Goal: Transaction & Acquisition: Register for event/course

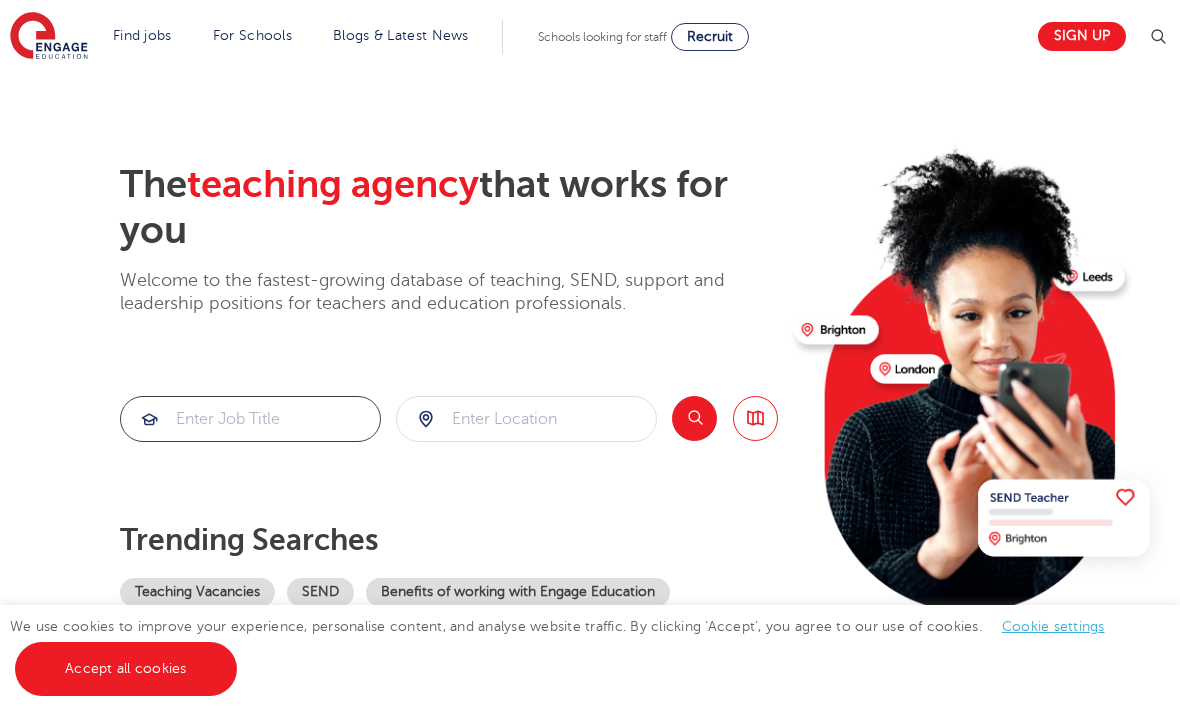
click at [314, 406] on input "search" at bounding box center [250, 419] width 259 height 44
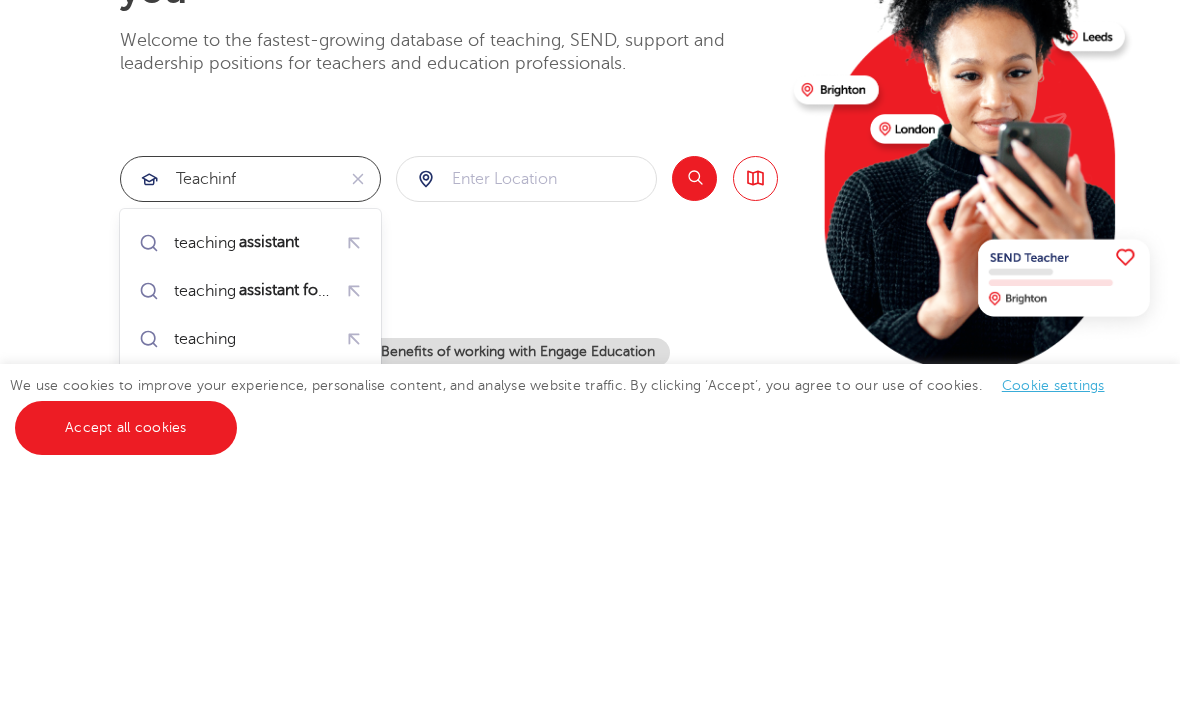
click at [194, 474] on div "teaching assistant" at bounding box center [238, 484] width 128 height 20
type input "teaching assistant"
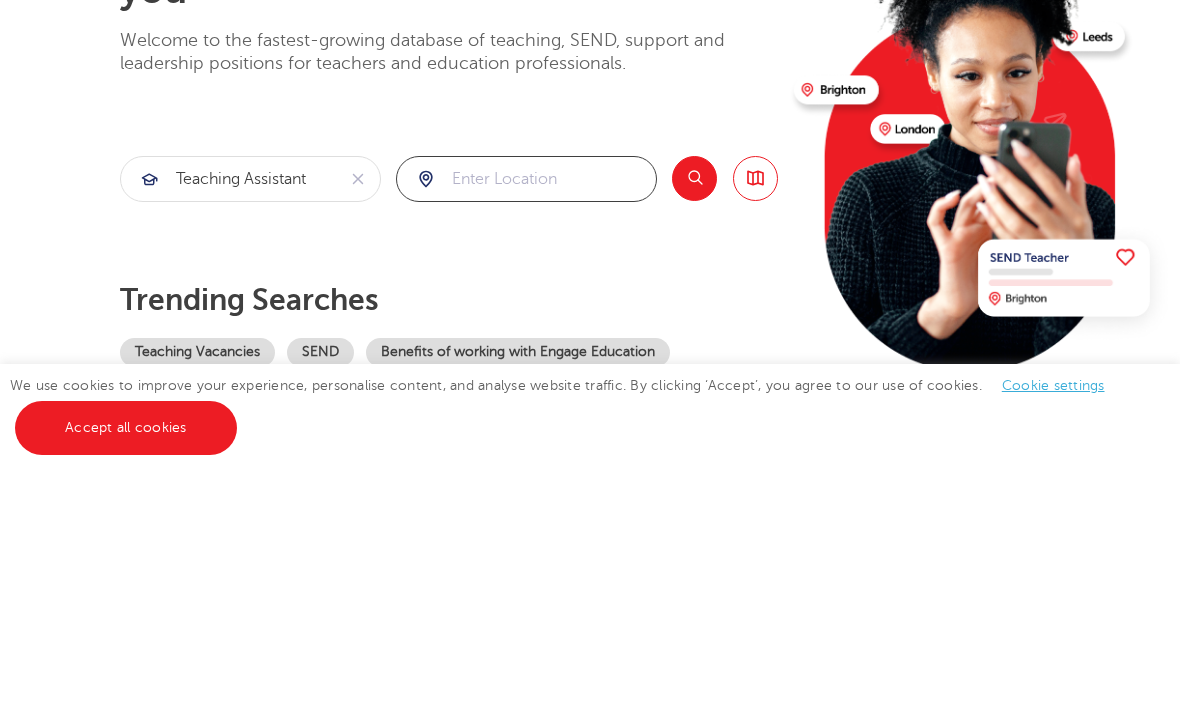
click at [584, 398] on input "search" at bounding box center [526, 420] width 259 height 44
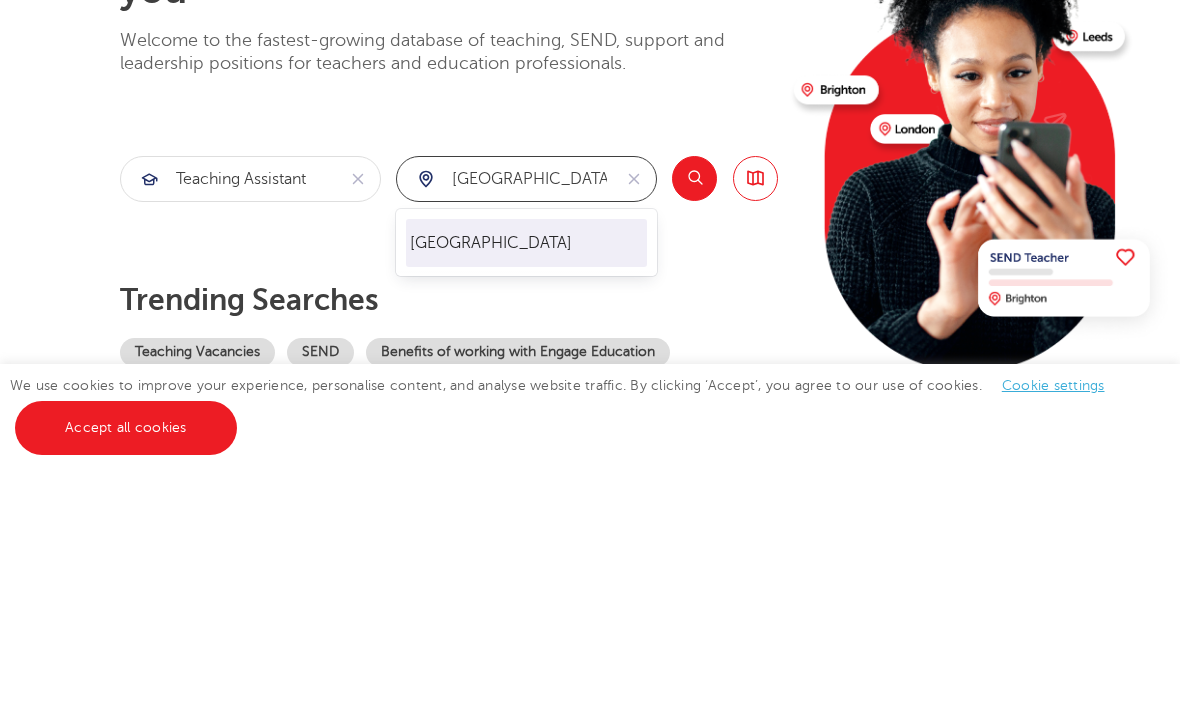
click at [611, 460] on li "[GEOGRAPHIC_DATA]" at bounding box center [527, 484] width 242 height 48
type input "[GEOGRAPHIC_DATA]"
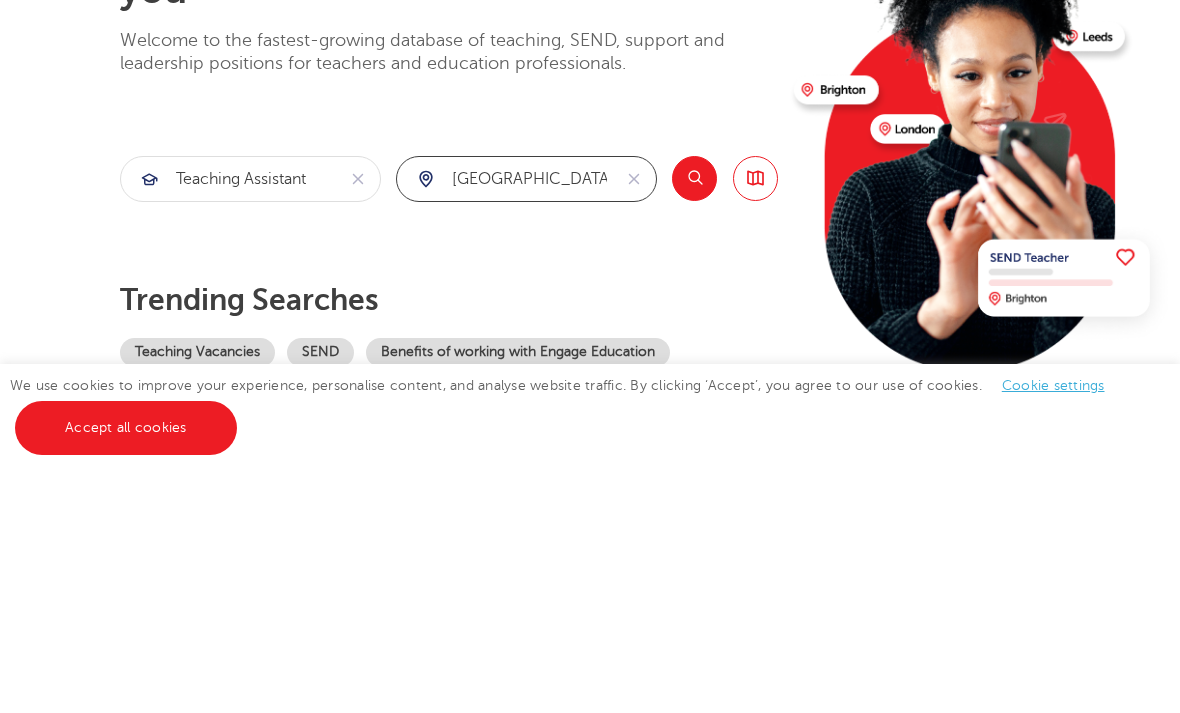
click button "Submit" at bounding box center [0, 0] width 0 height 0
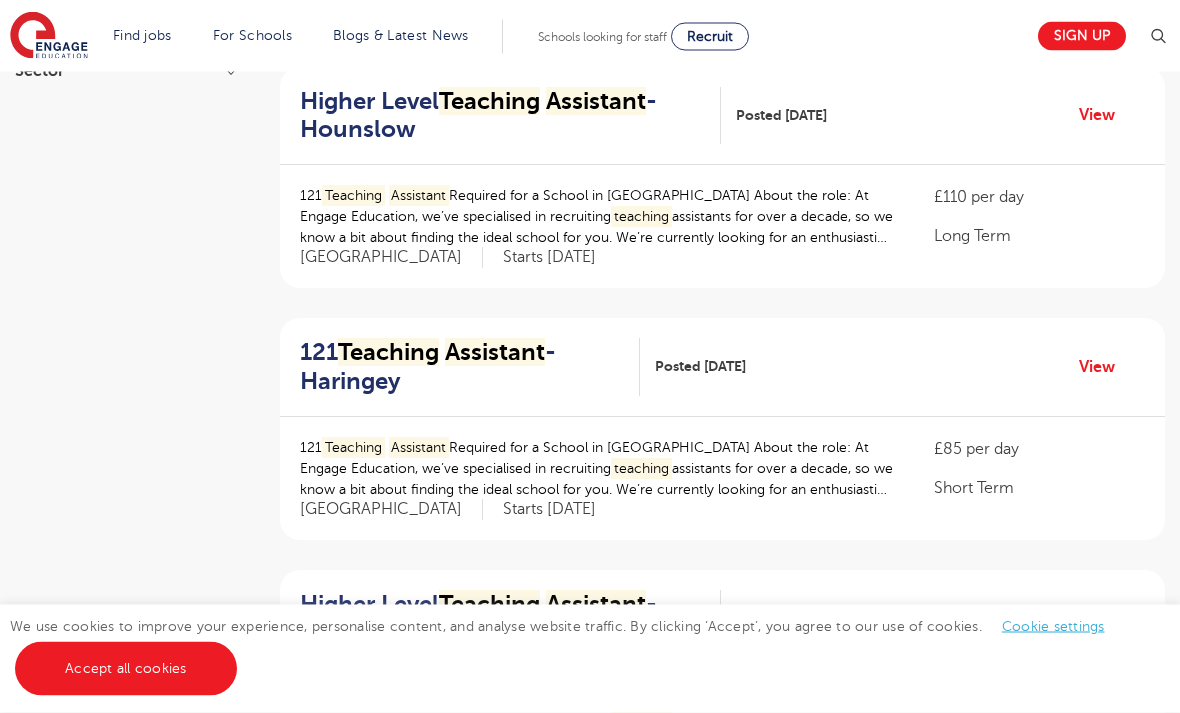
scroll to position [460, 0]
click at [843, 505] on div "121 Teaching Assistant Required for a School in Haringey About the role: At Eng…" at bounding box center [597, 477] width 594 height 83
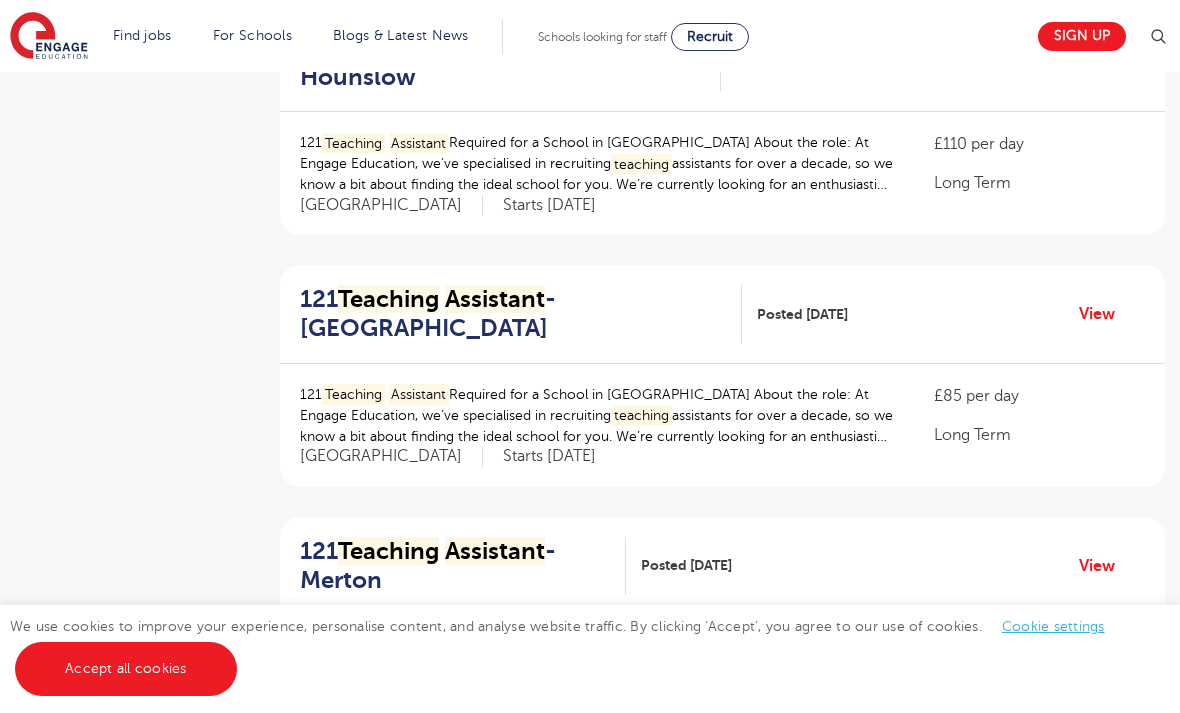
scroll to position [1072, 0]
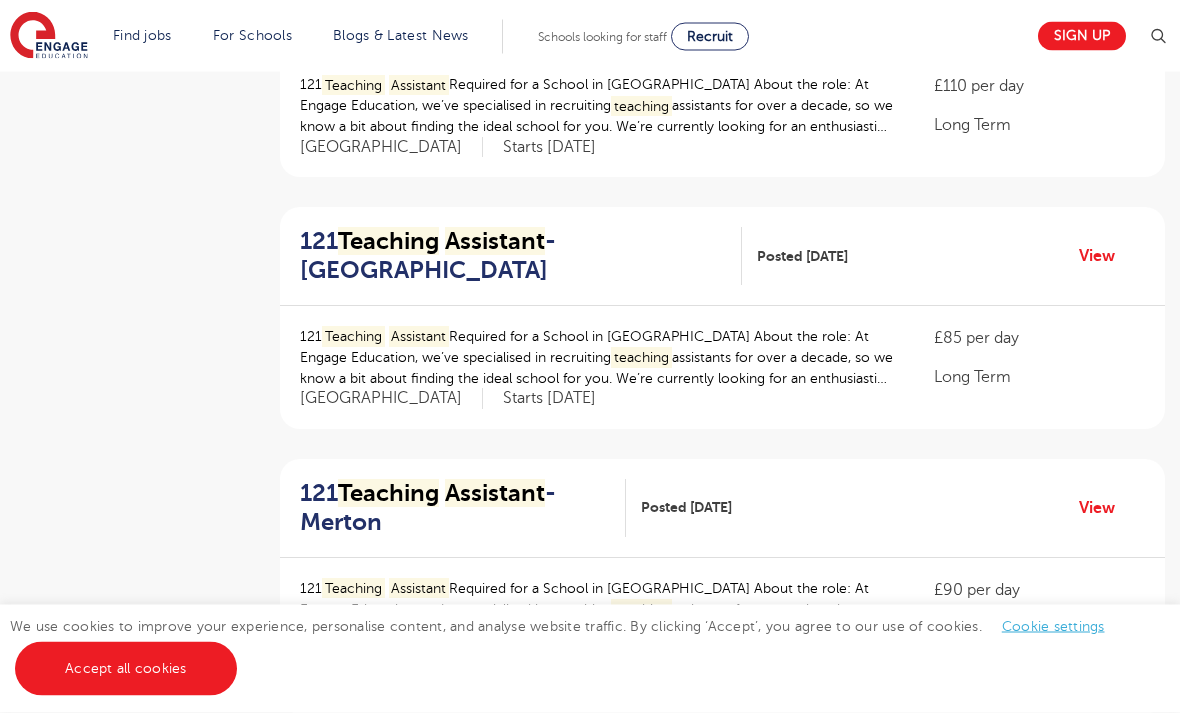
click at [783, 360] on p "121 Teaching Assistant Required for a School in Wandsworth About the role: At E…" at bounding box center [597, 358] width 594 height 63
click at [1100, 253] on link "View" at bounding box center [1104, 257] width 51 height 26
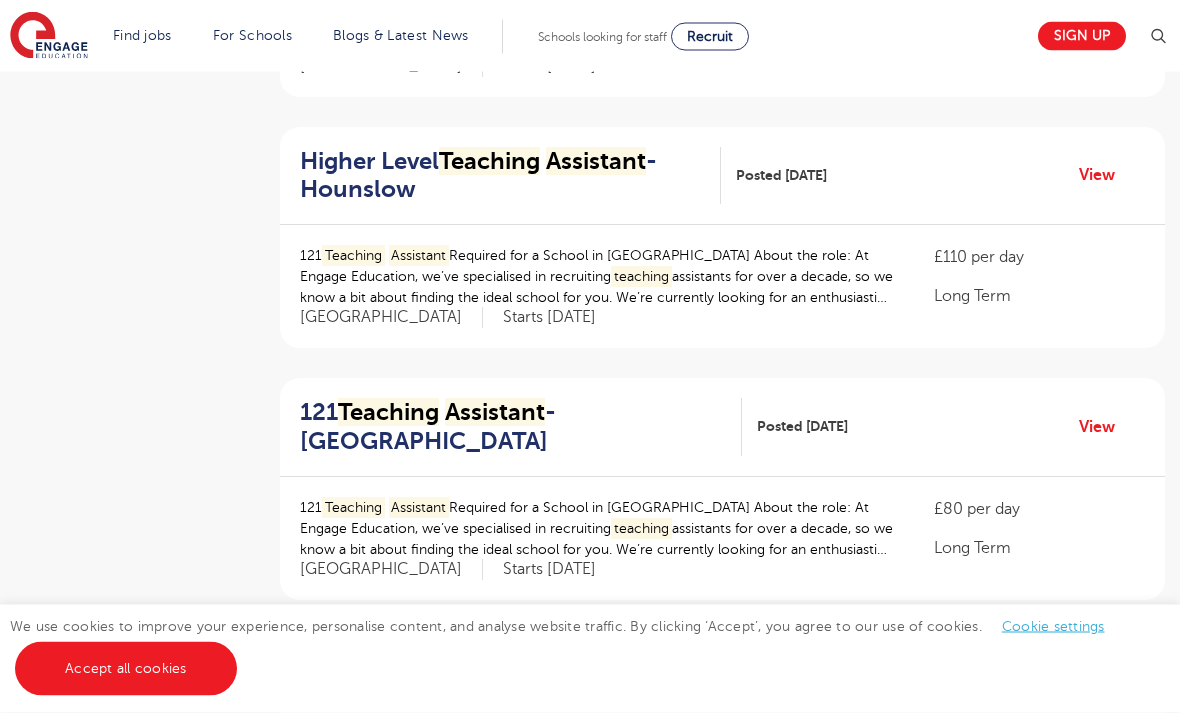
scroll to position [1654, 0]
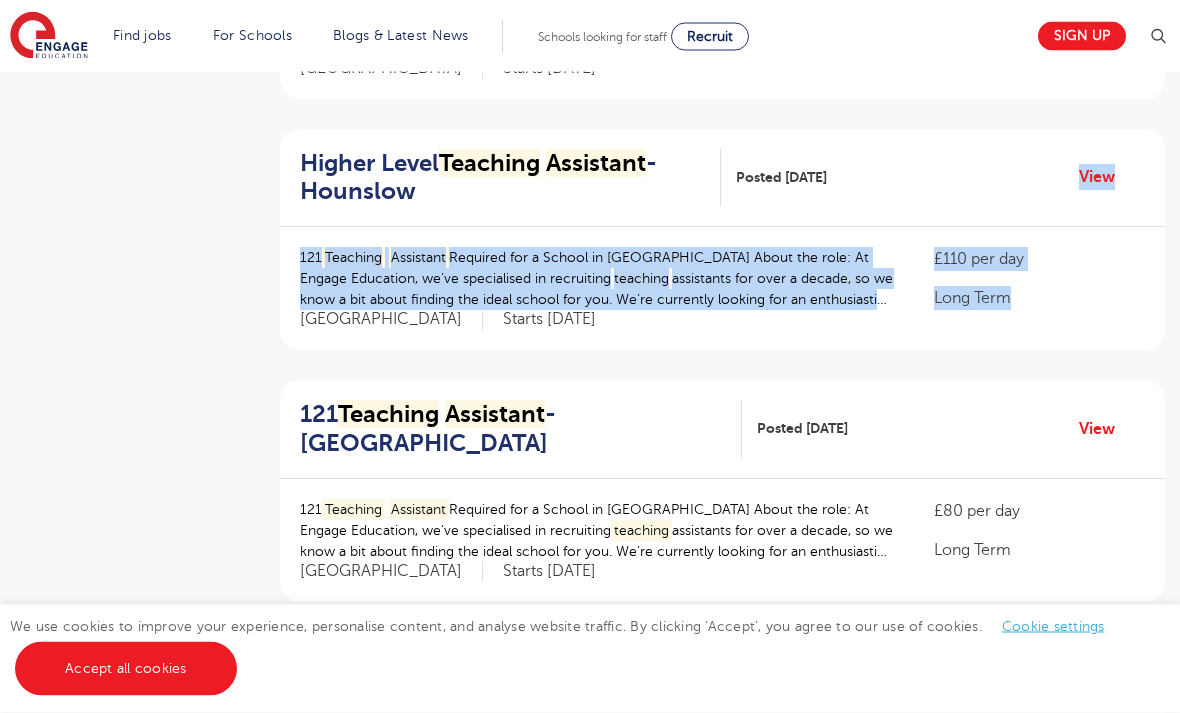
click at [1096, 308] on div "£110 per day Long Term London Starts September 2025" at bounding box center [1039, 289] width 211 height 83
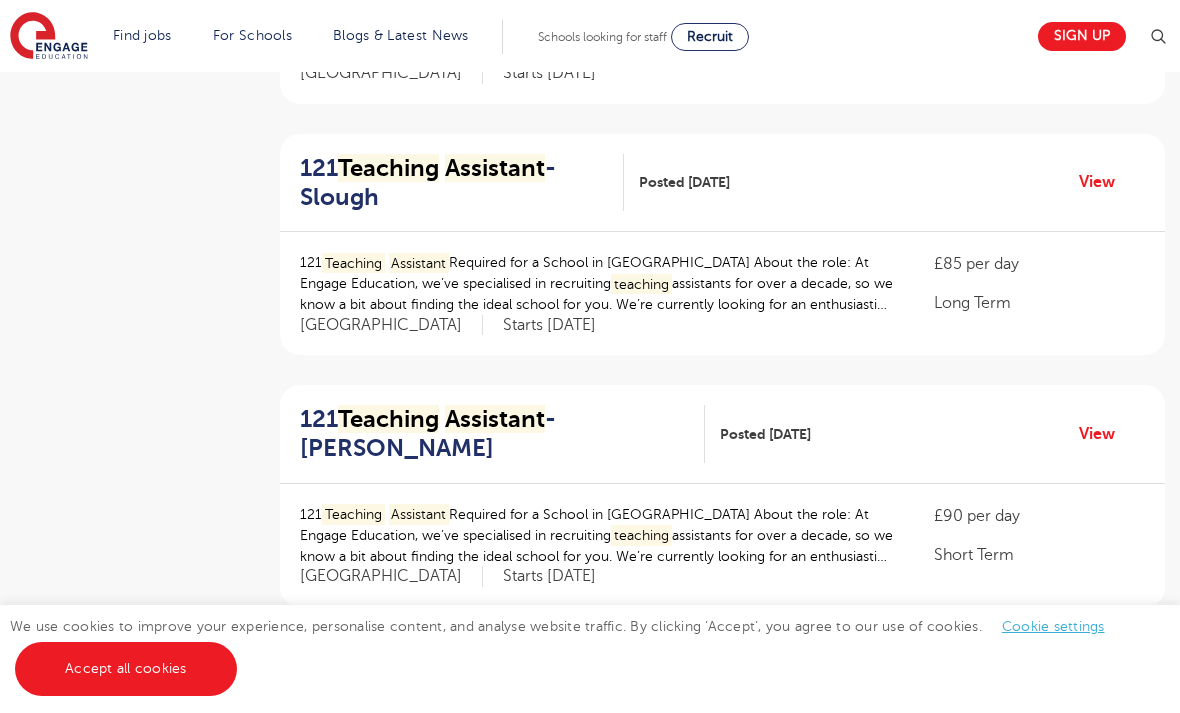
scroll to position [2156, 0]
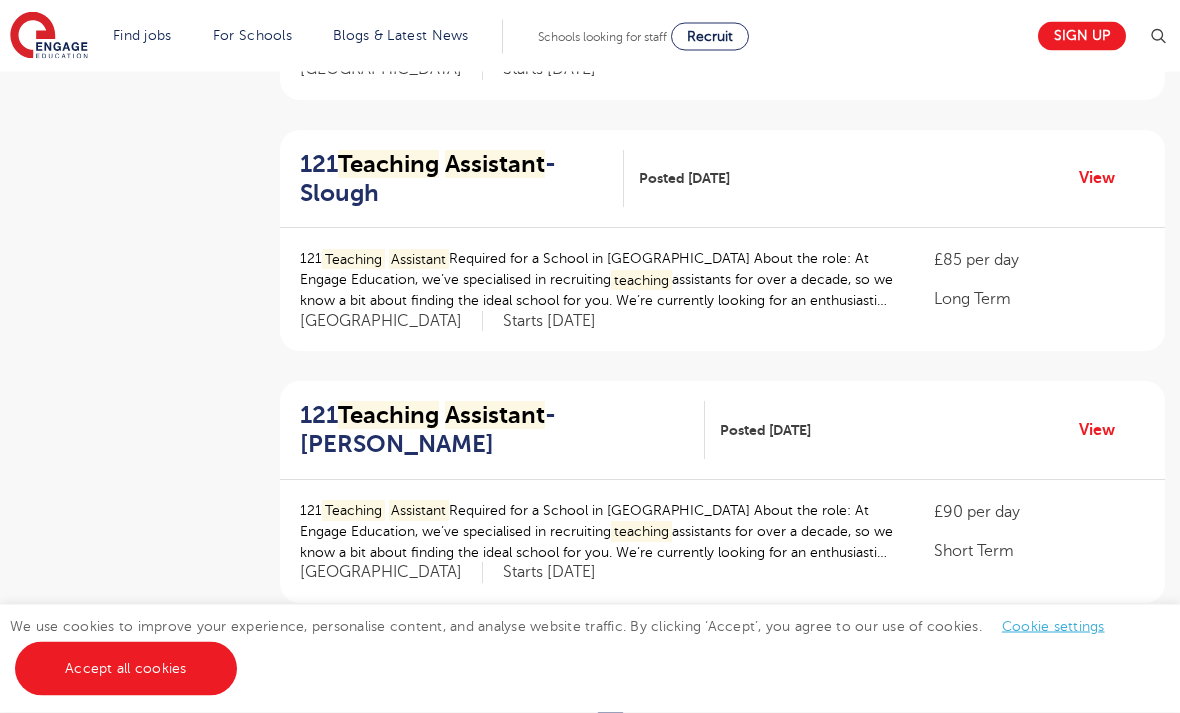
click at [1014, 288] on p "Long Term" at bounding box center [1039, 300] width 211 height 24
click at [1087, 177] on link "View" at bounding box center [1104, 179] width 51 height 26
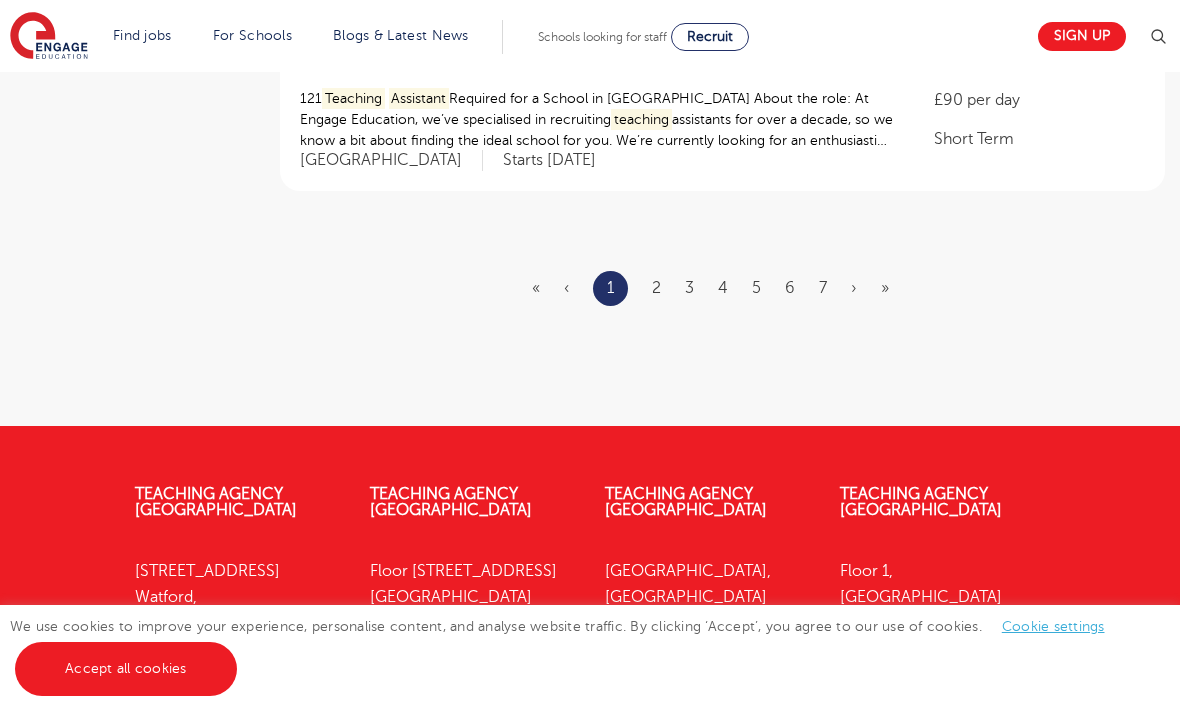
scroll to position [2578, 0]
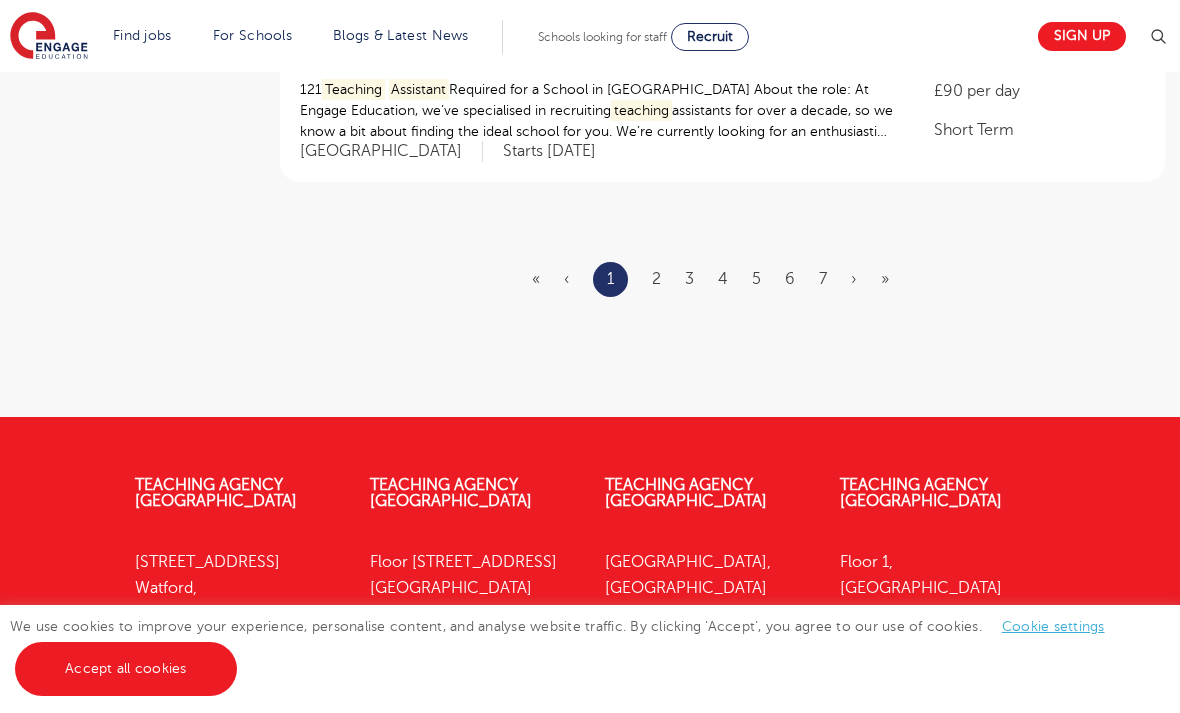
click at [661, 270] on link "2" at bounding box center [656, 279] width 9 height 18
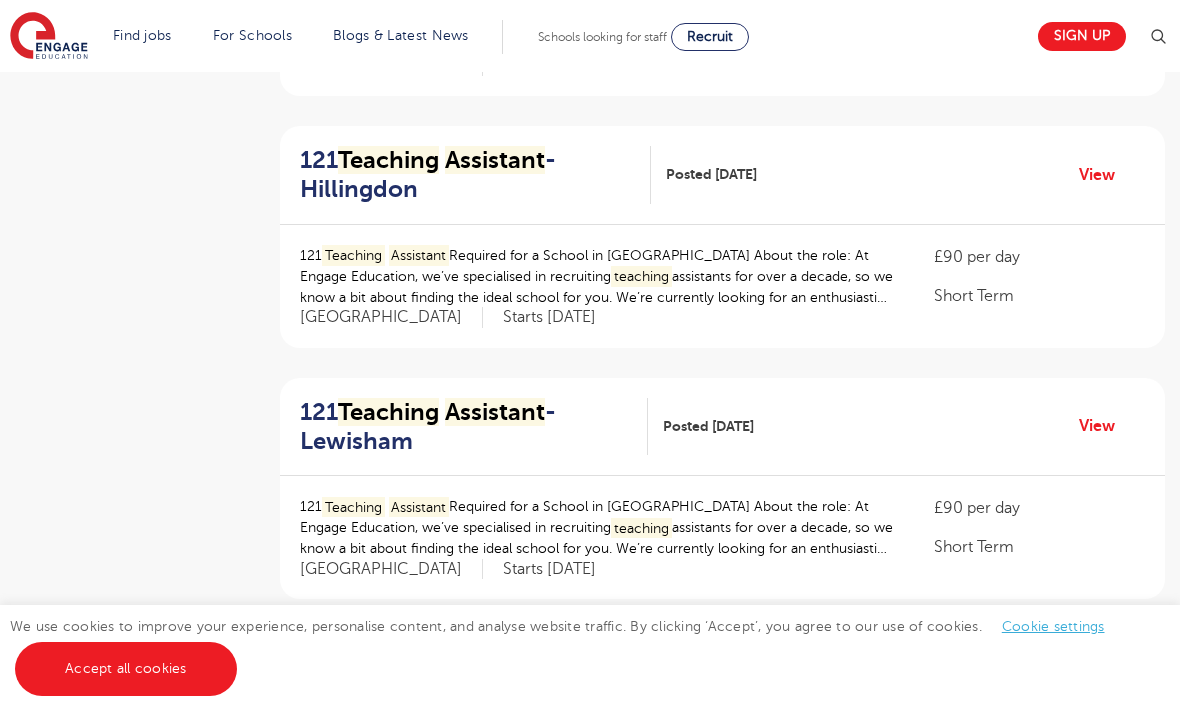
scroll to position [650, 0]
click at [1098, 163] on link "View" at bounding box center [1104, 176] width 51 height 26
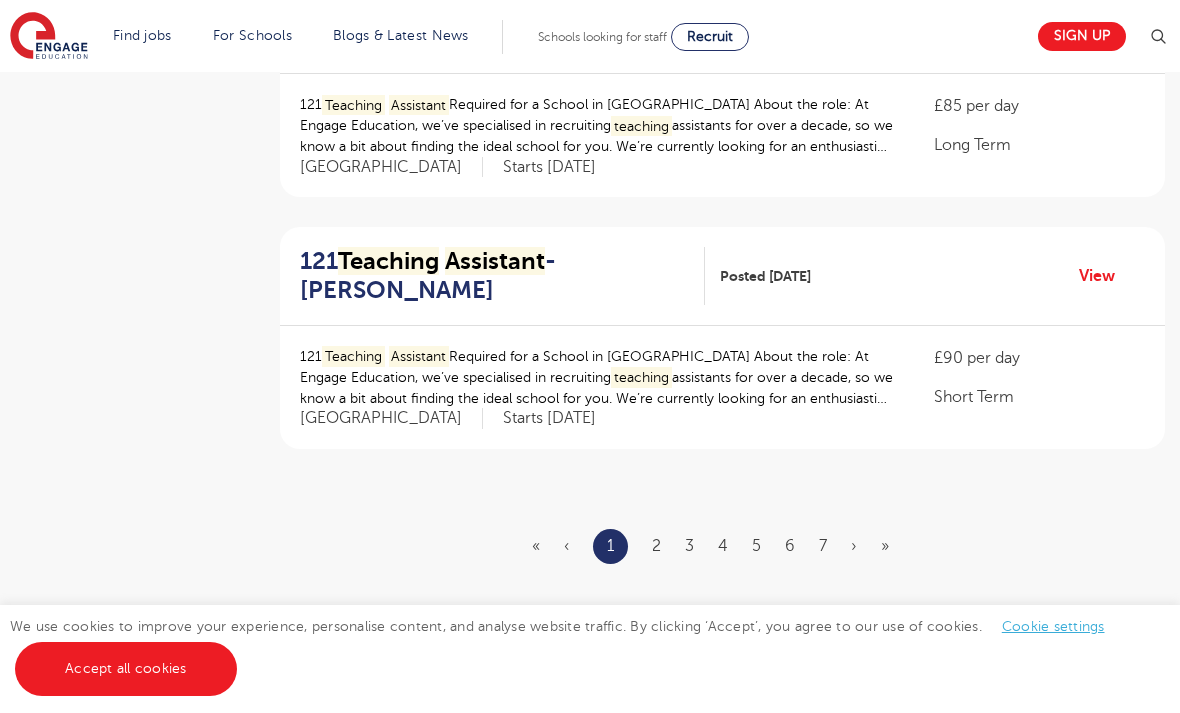
scroll to position [2310, 0]
click at [673, 530] on ul "« ‹ 1 2 3 4 5 6 7 › »" at bounding box center [722, 547] width 381 height 35
click at [653, 538] on link "2" at bounding box center [656, 547] width 9 height 18
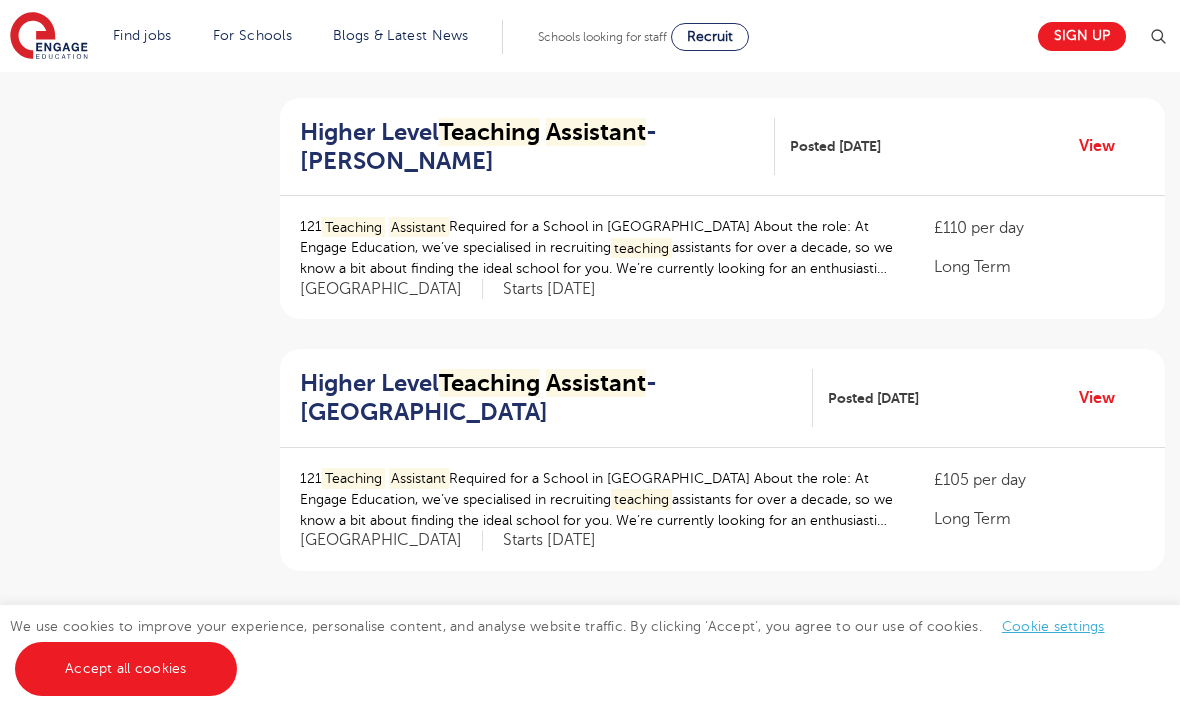
scroll to position [2197, 0]
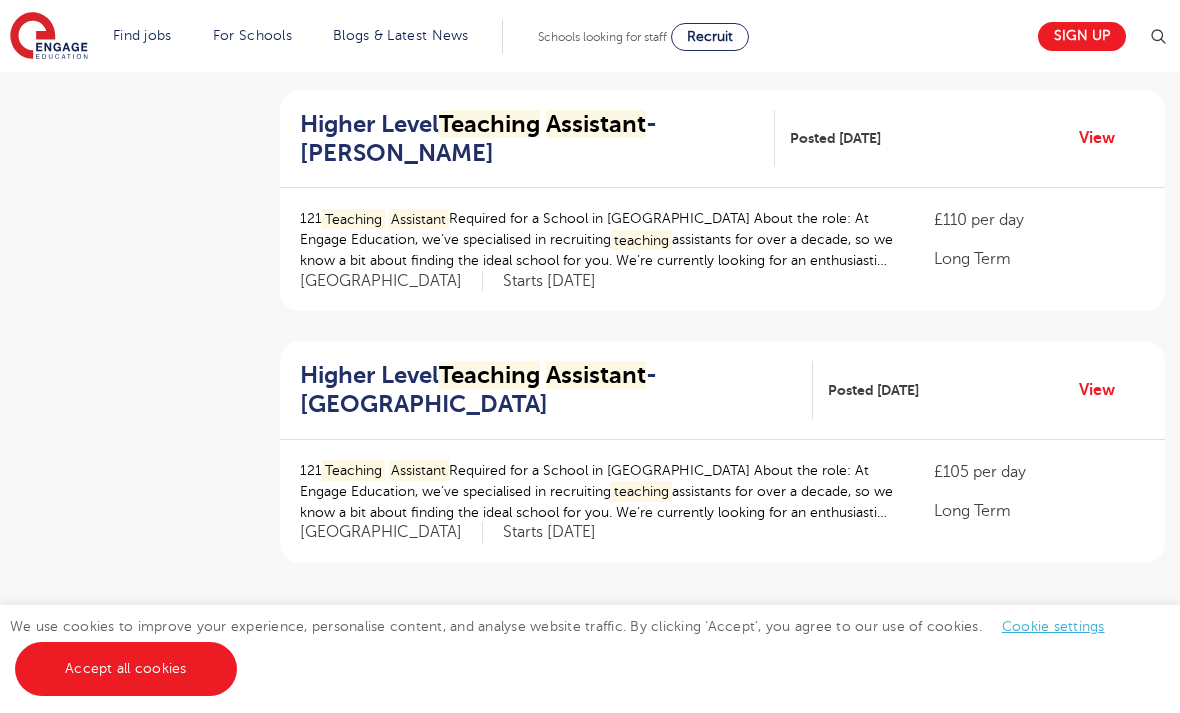
click at [1127, 377] on link "View" at bounding box center [1104, 390] width 51 height 26
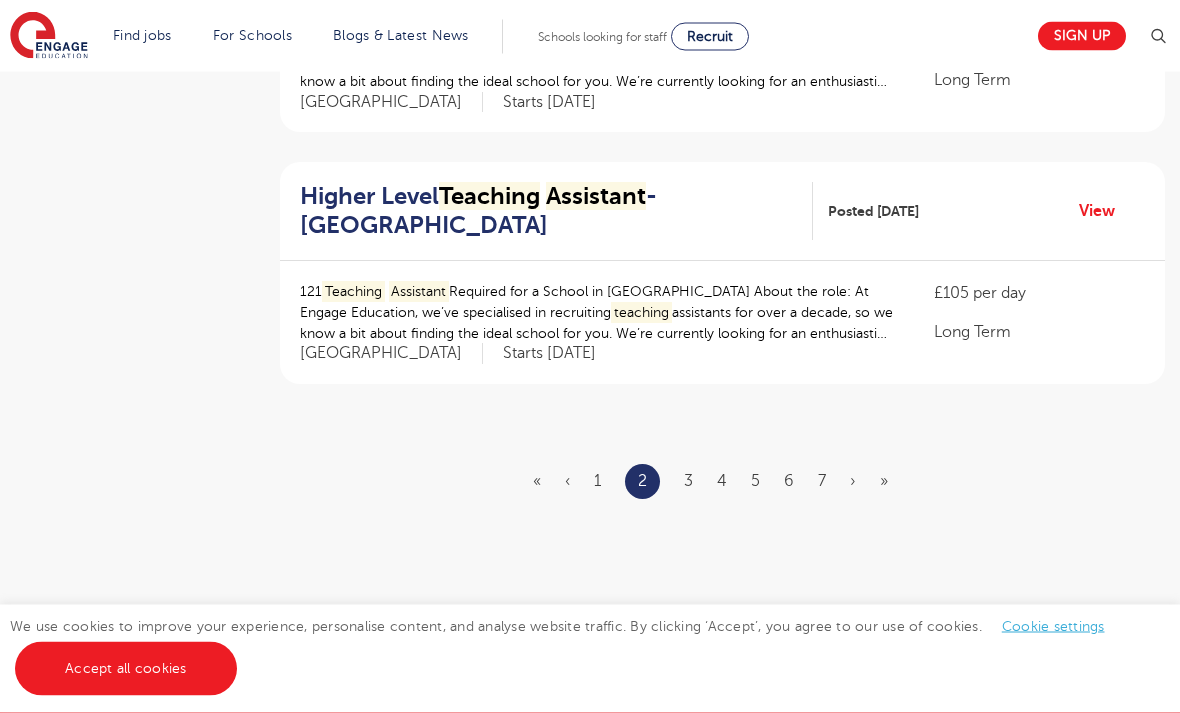
scroll to position [2379, 0]
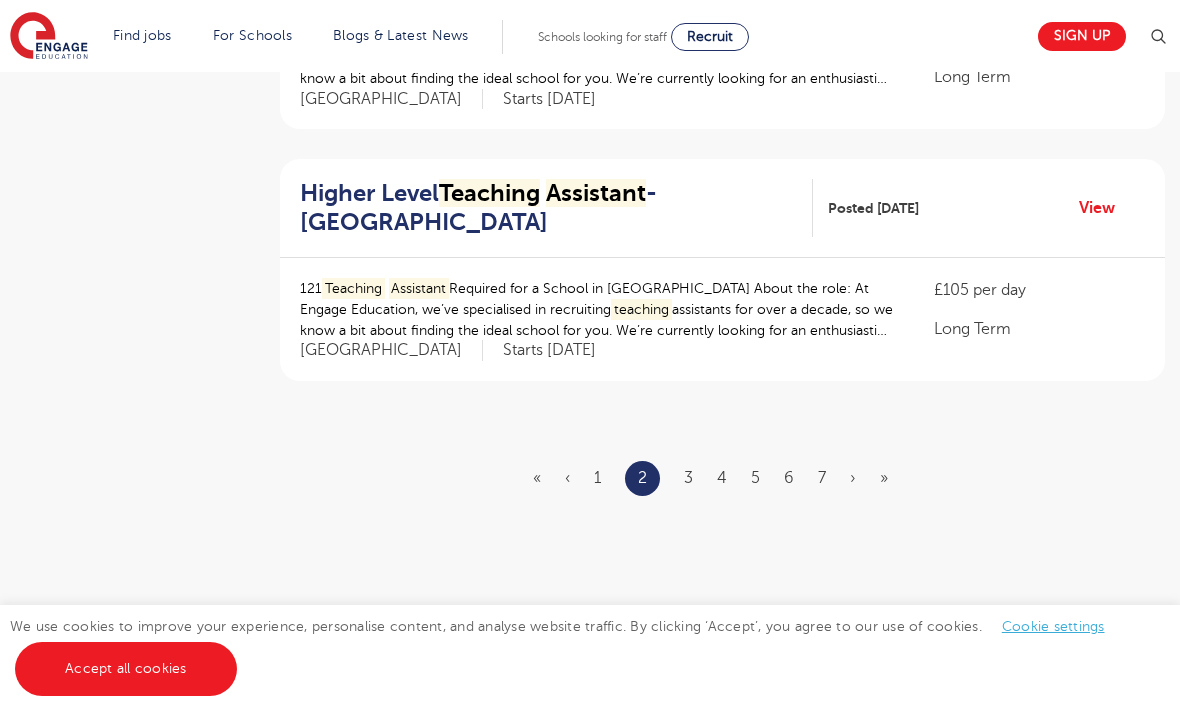
click at [691, 471] on link "3" at bounding box center [688, 478] width 9 height 18
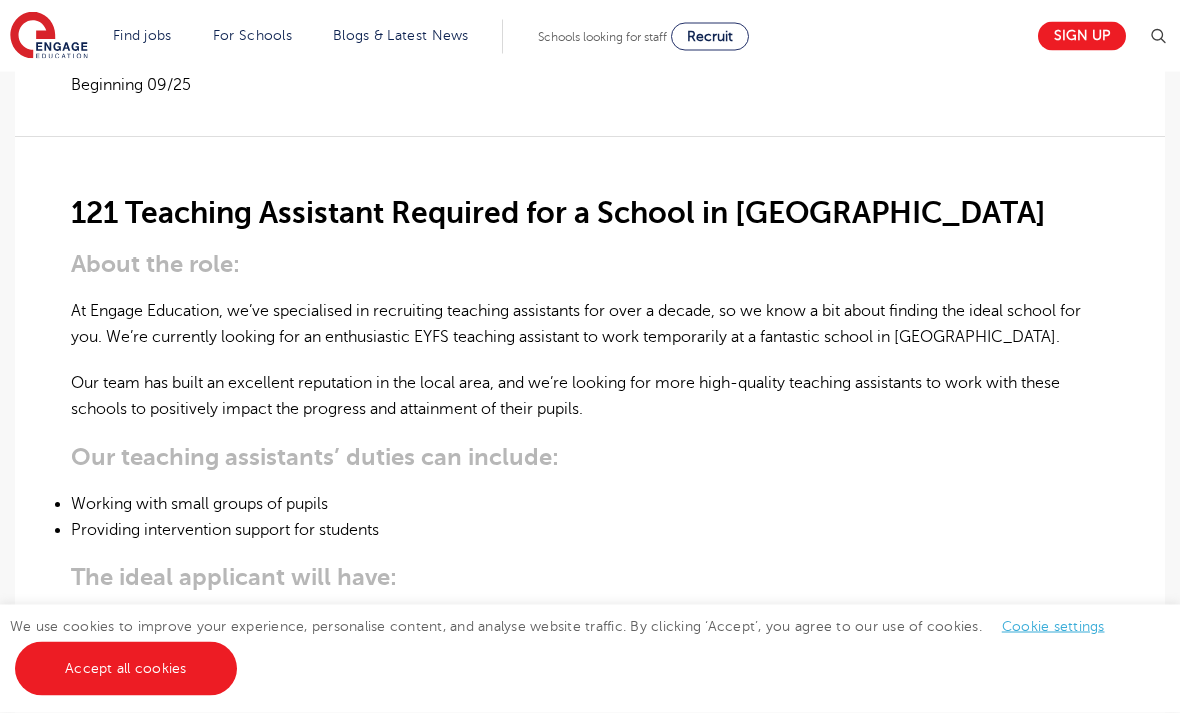
scroll to position [492, 0]
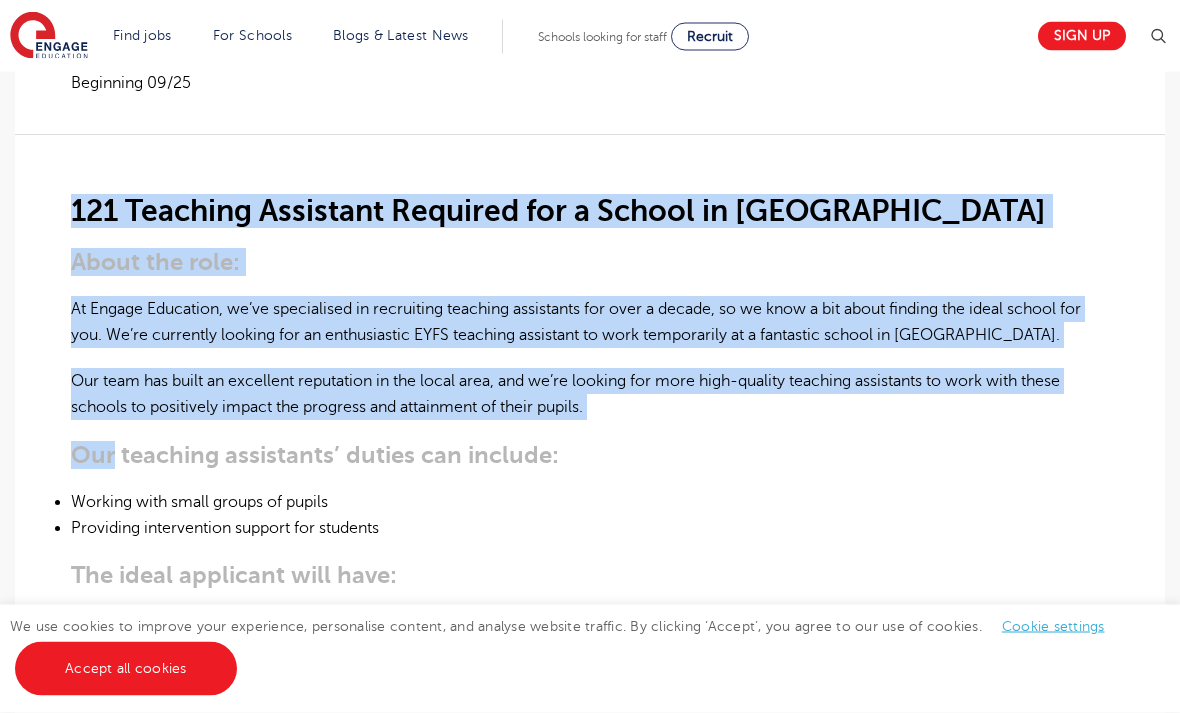
click at [1009, 490] on li "Working with small groups of pupils" at bounding box center [590, 503] width 1038 height 26
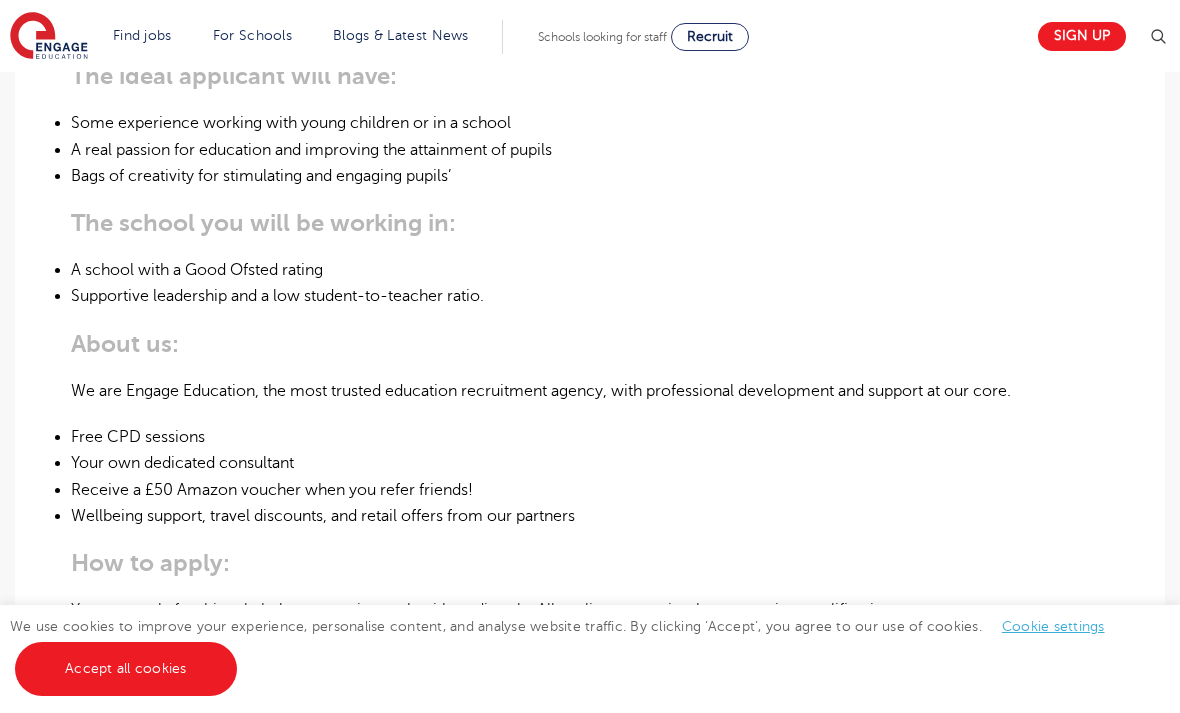
scroll to position [993, 0]
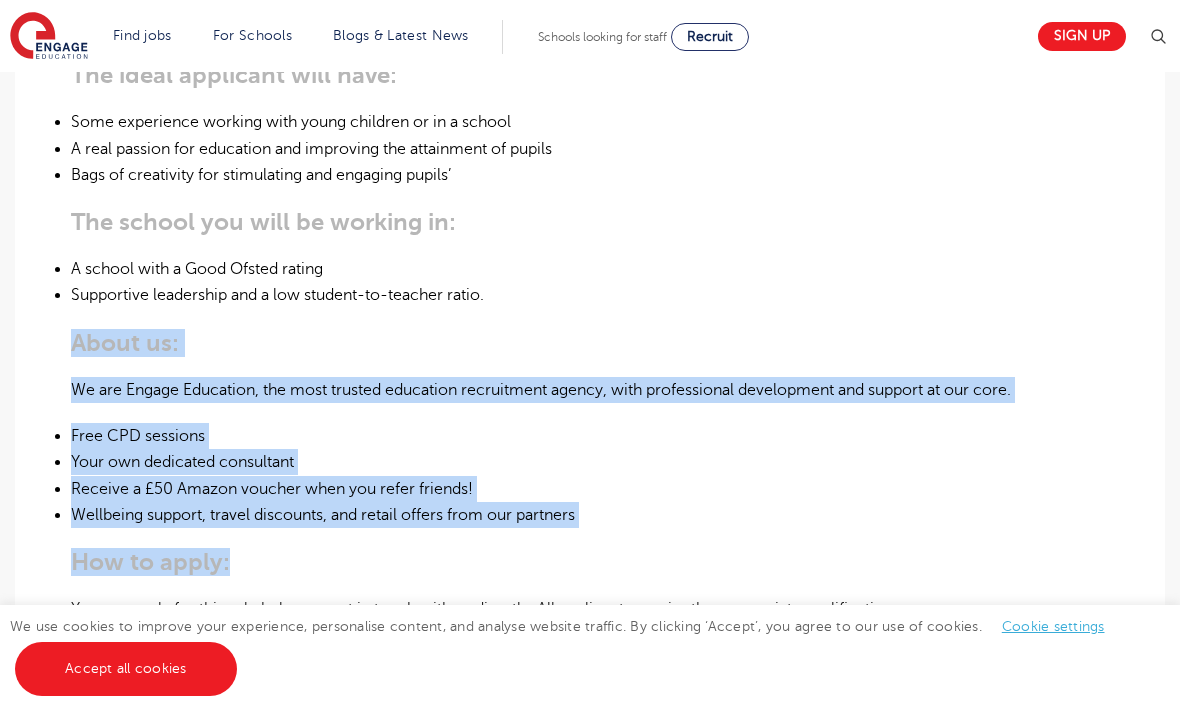
click at [951, 527] on div "121 Teaching Assistant Required for a School in Wandsworth About the role: At E…" at bounding box center [590, 247] width 1038 height 1226
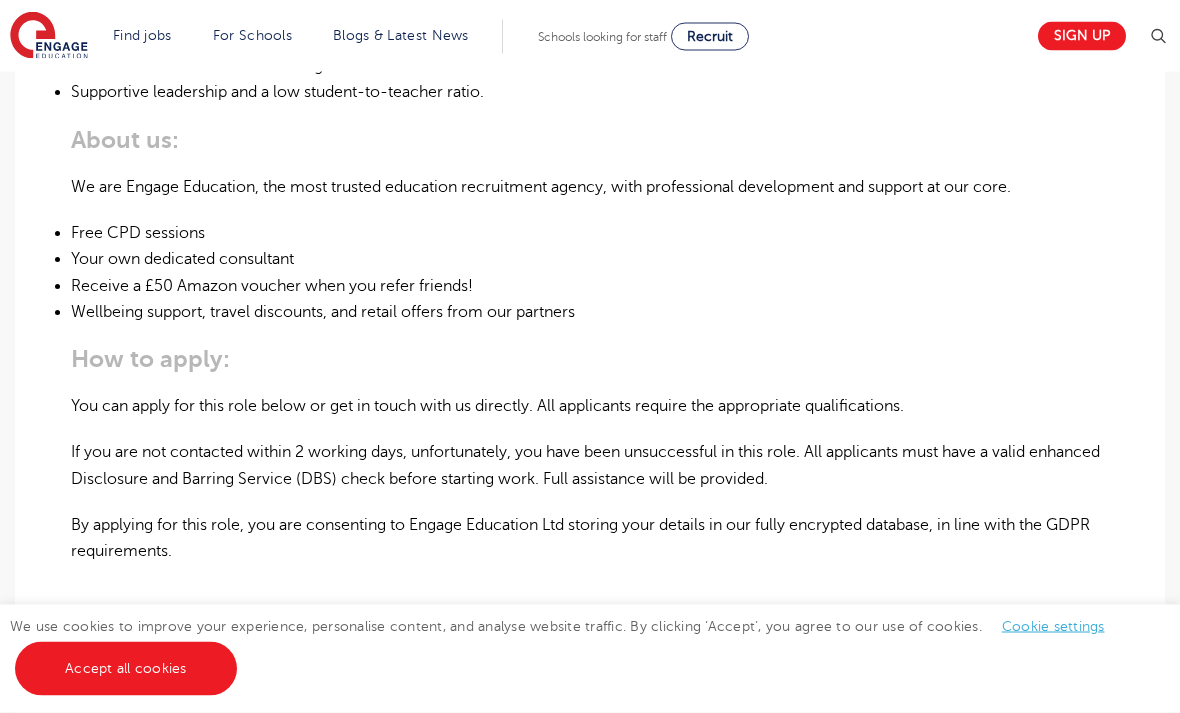
scroll to position [1196, 0]
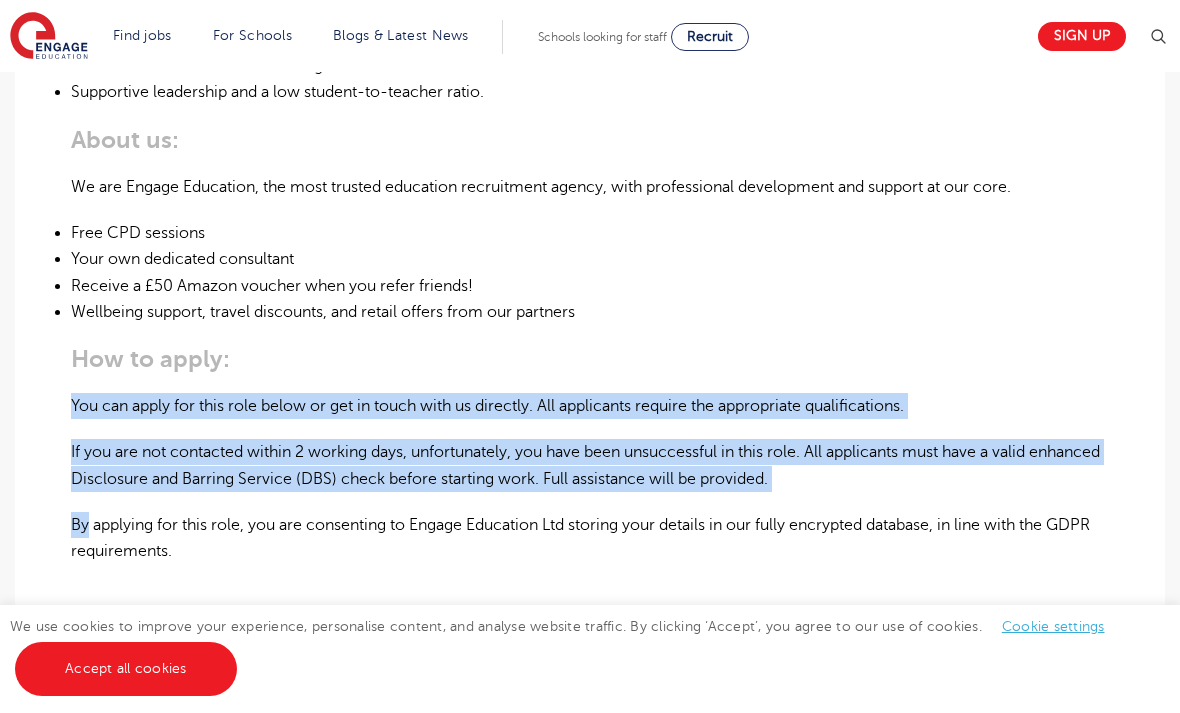
click at [970, 512] on p "By applying for this role, you are consenting to Engage Education Ltd storing y…" at bounding box center [590, 538] width 1038 height 53
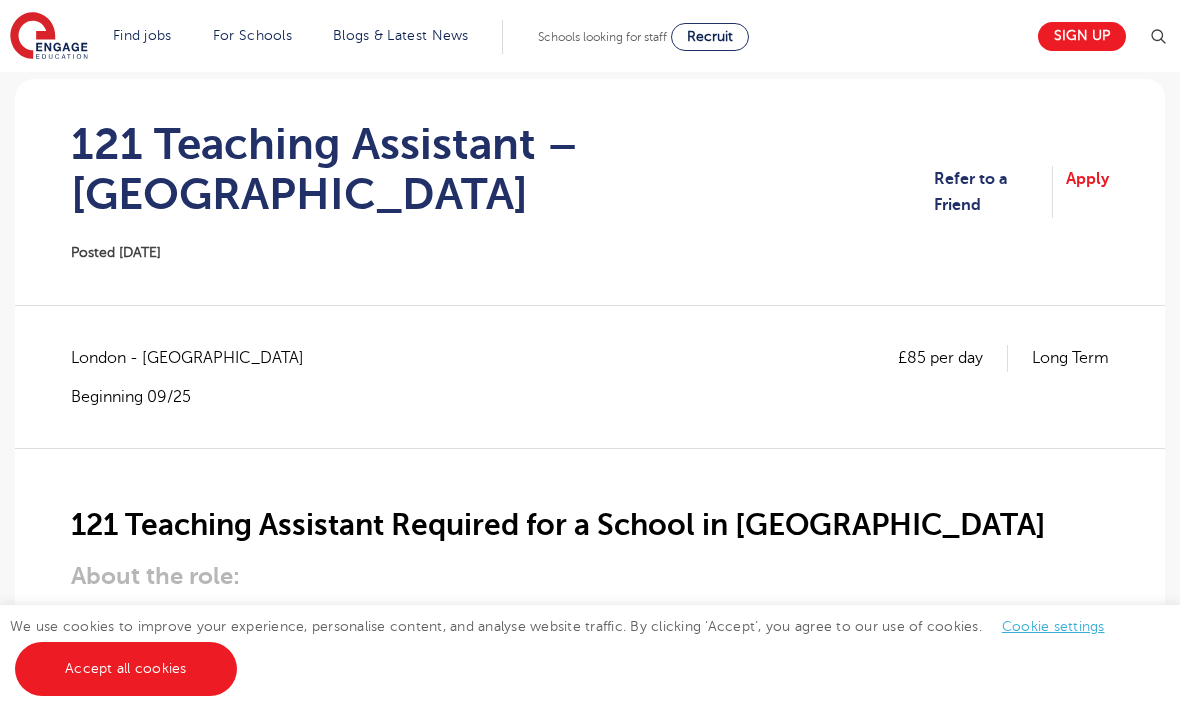
scroll to position [178, 0]
click at [1094, 346] on p "Long Term" at bounding box center [1070, 359] width 77 height 26
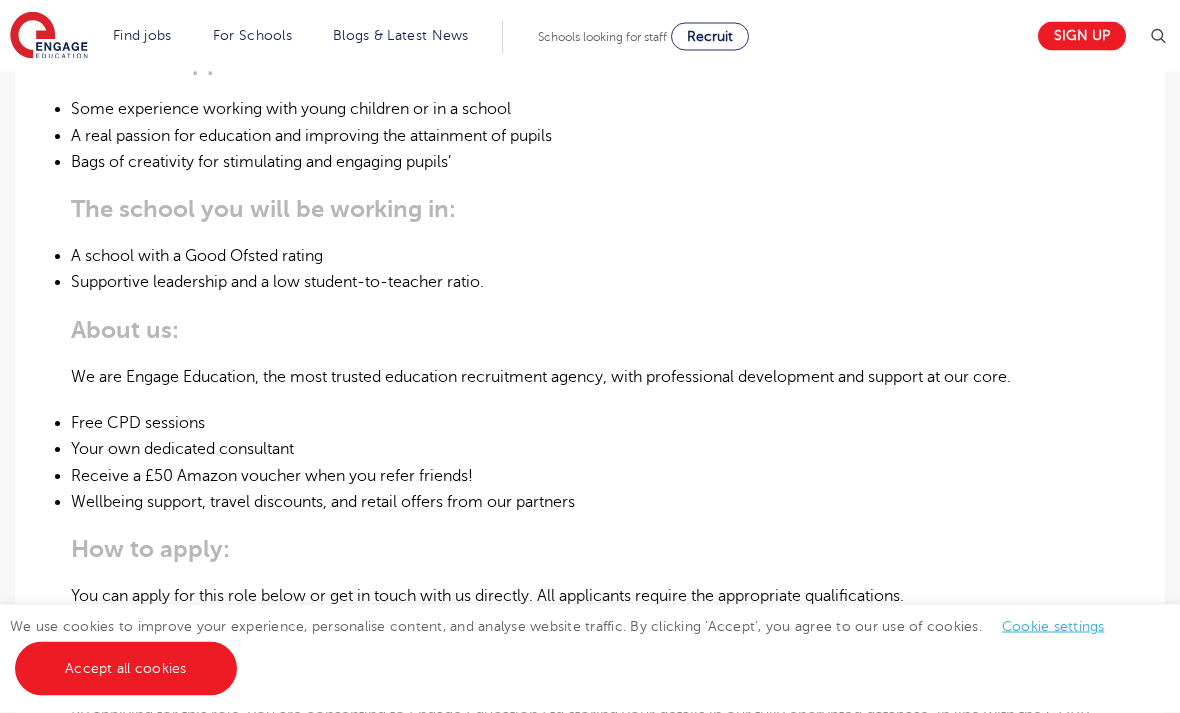
scroll to position [992, 0]
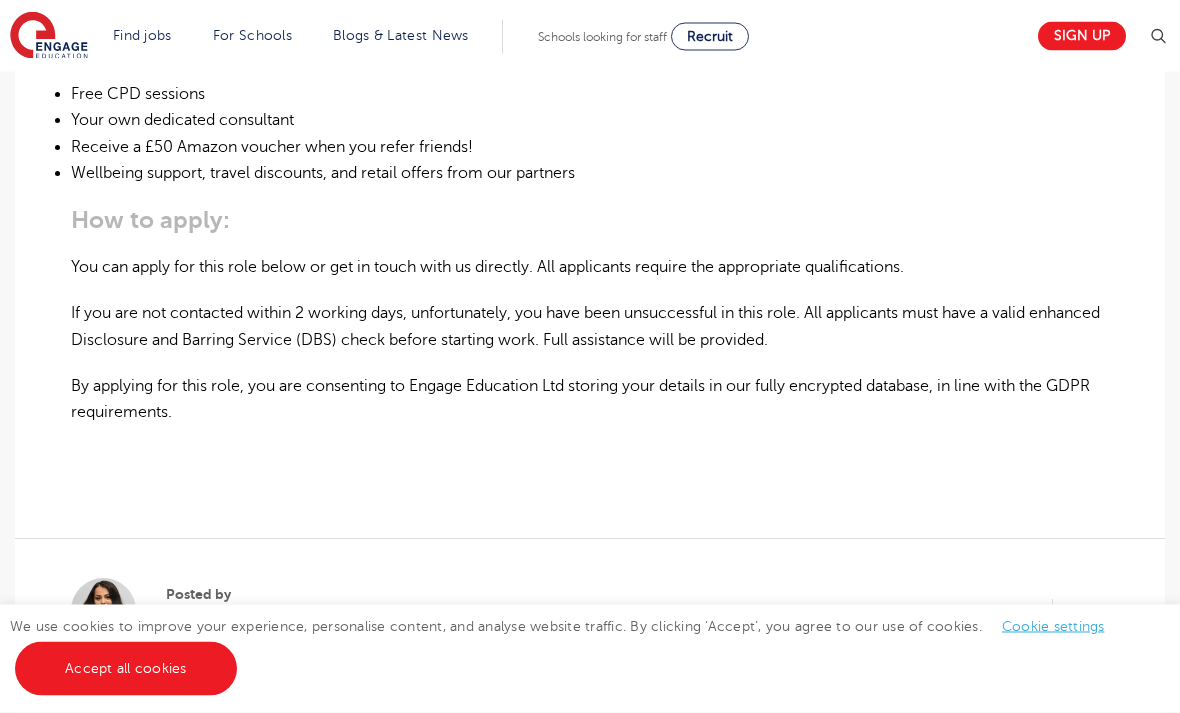
scroll to position [1335, 0]
click at [951, 445] on p "​​​​​​​" at bounding box center [590, 458] width 1038 height 26
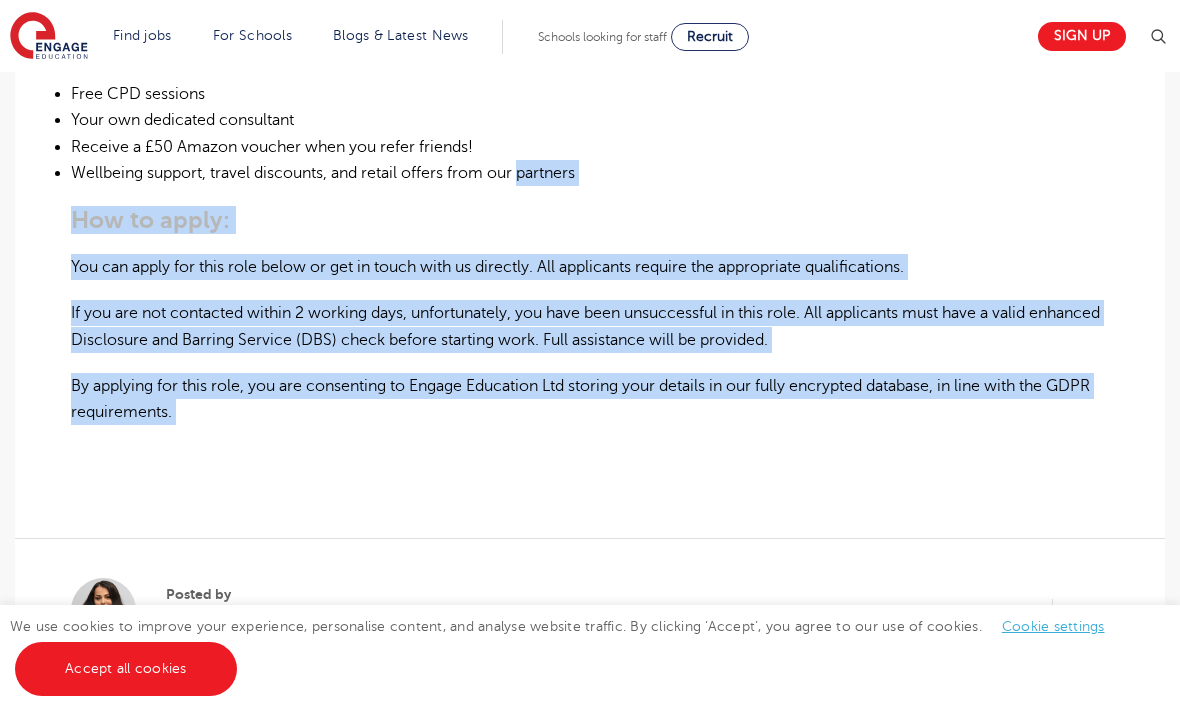
click at [905, 445] on p "​​​​​​​" at bounding box center [590, 458] width 1038 height 26
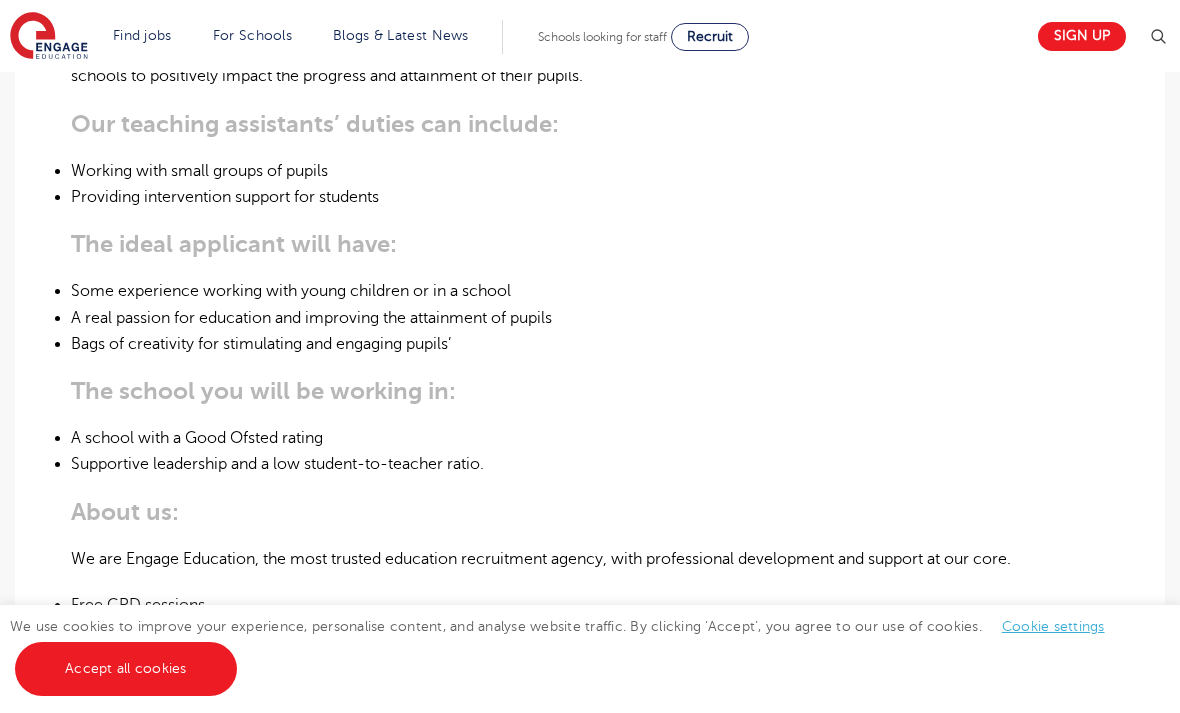
scroll to position [728, 0]
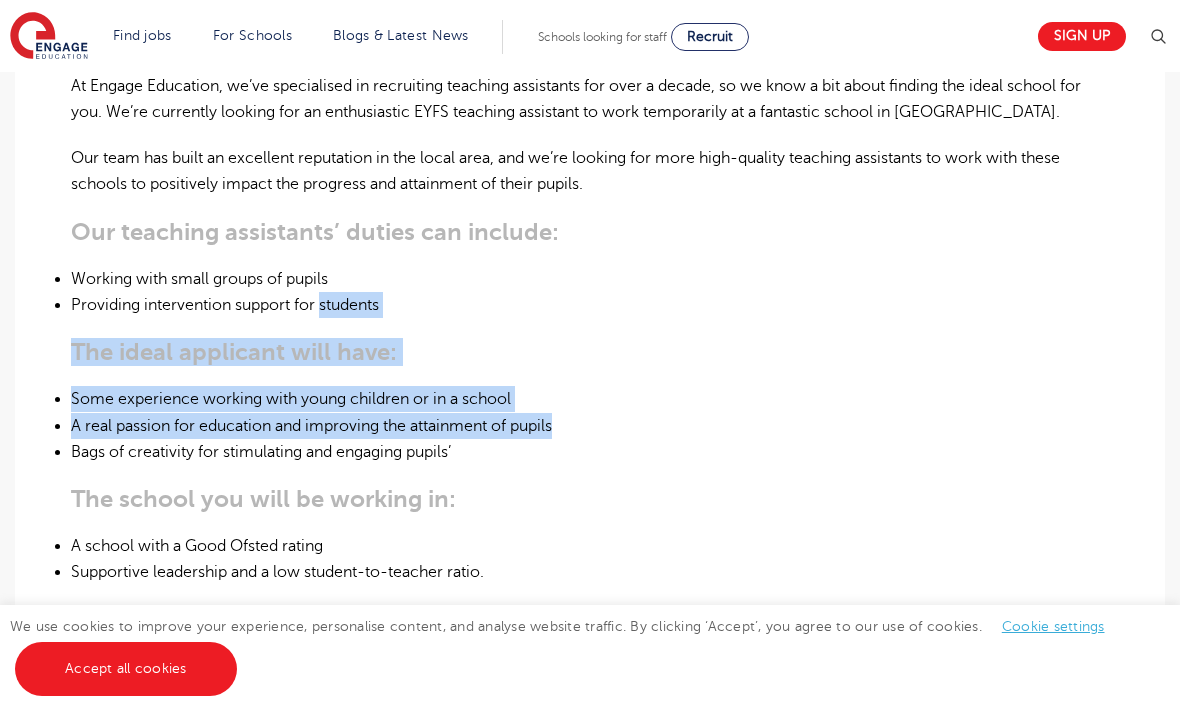
scroll to position [716, 0]
click at [715, 461] on li "Bags of creativity for stimulating and engaging pupils’" at bounding box center [590, 452] width 1038 height 26
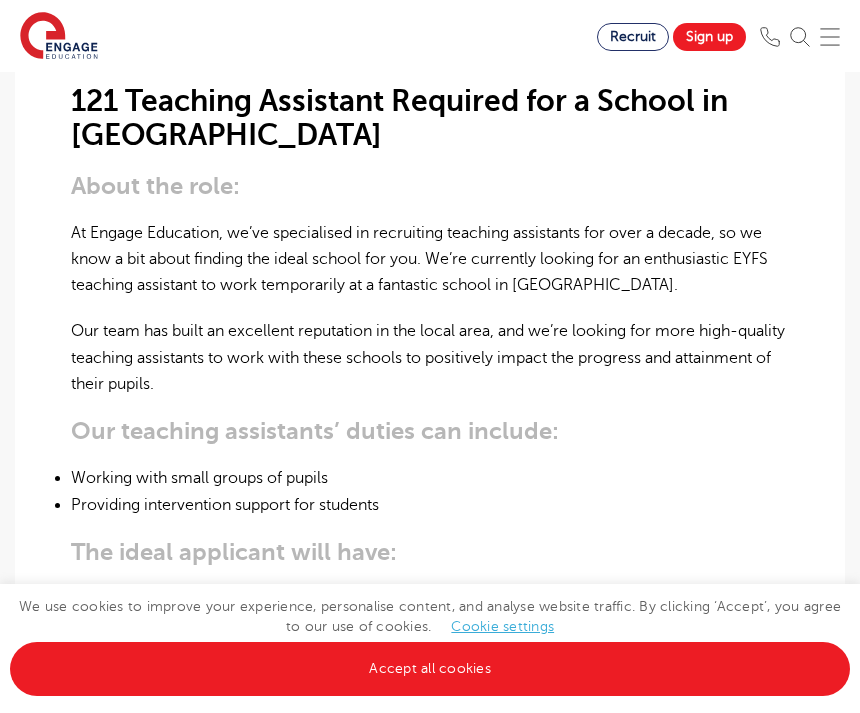
scroll to position [520, 0]
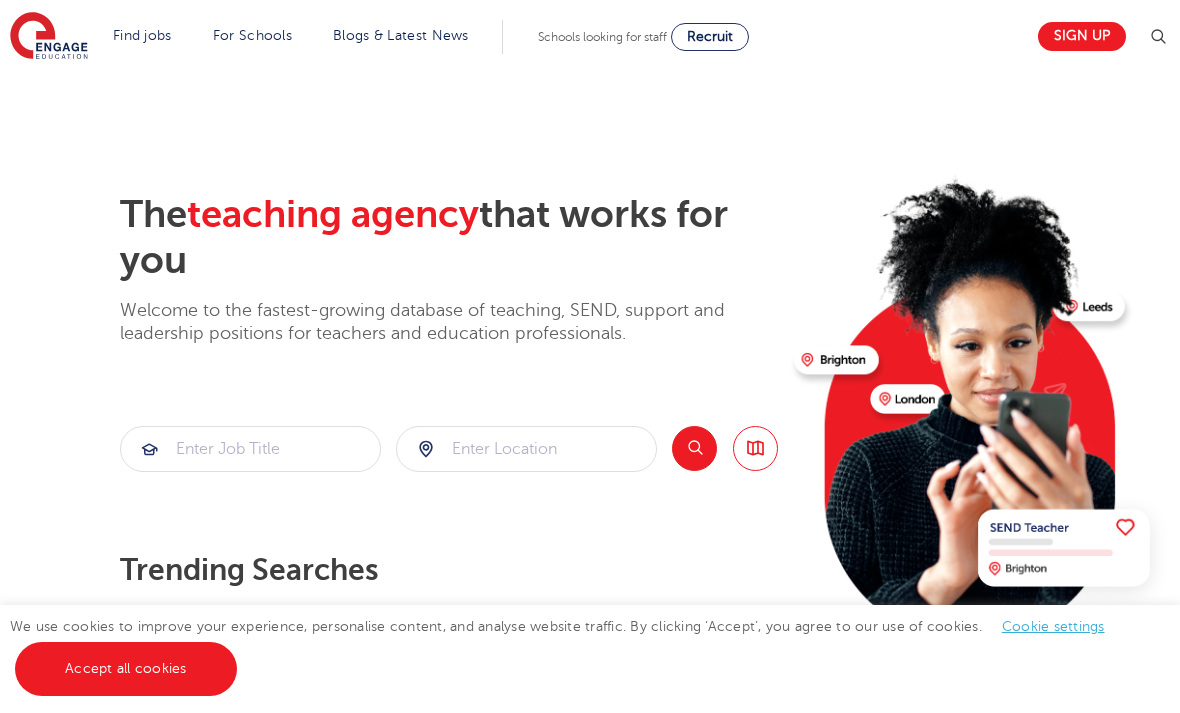
scroll to position [335, 0]
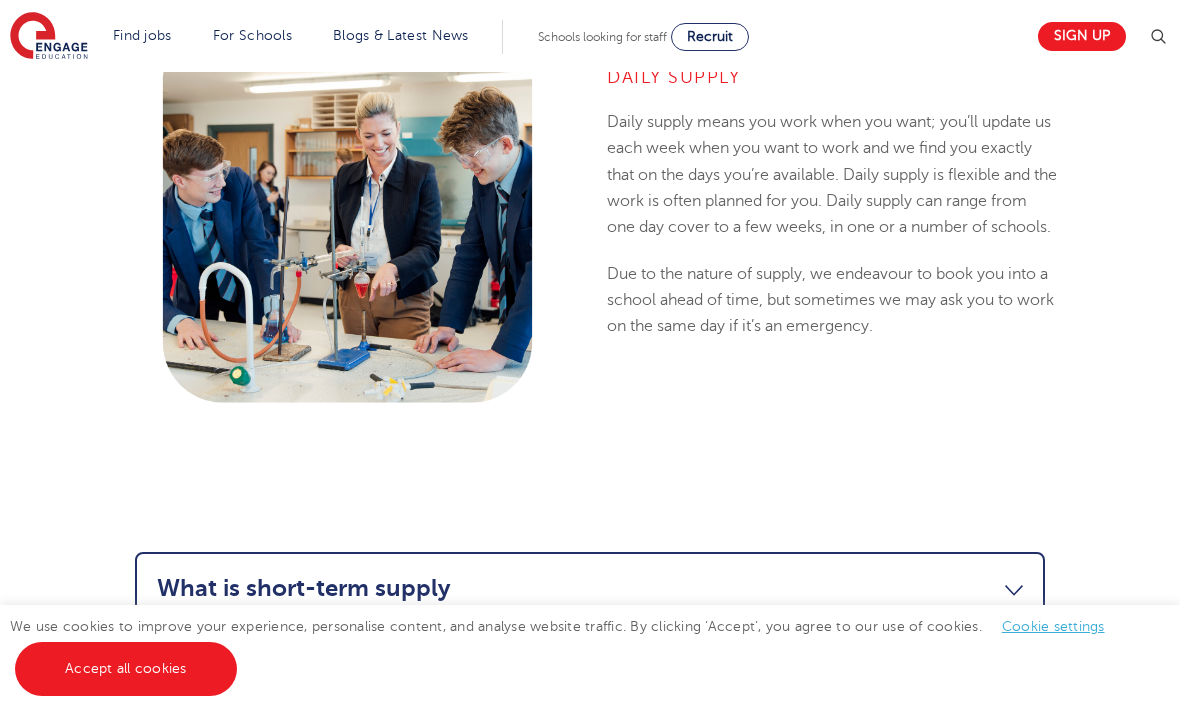
scroll to position [1574, 0]
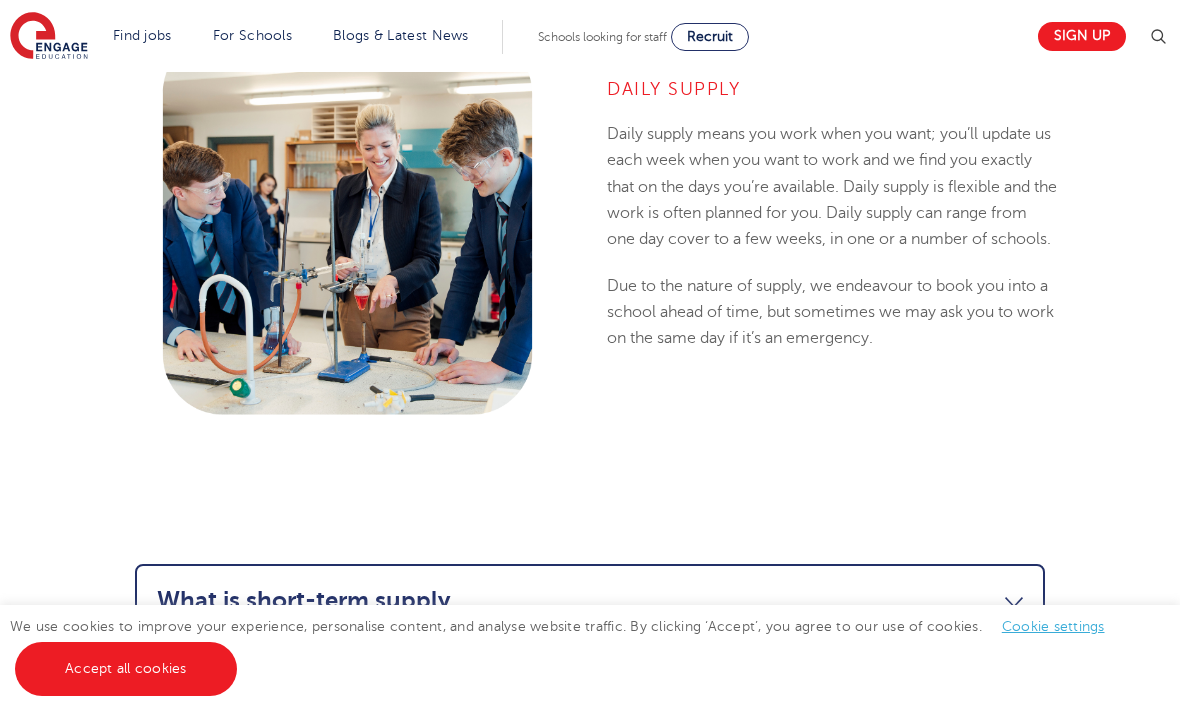
click at [955, 321] on div "Daily Supply Daily supply means you work when you want; you’ll update us each w…" at bounding box center [832, 214] width 451 height 274
click at [961, 252] on p "Daily supply means you work when you want; you’ll update us each week when you …" at bounding box center [832, 186] width 451 height 131
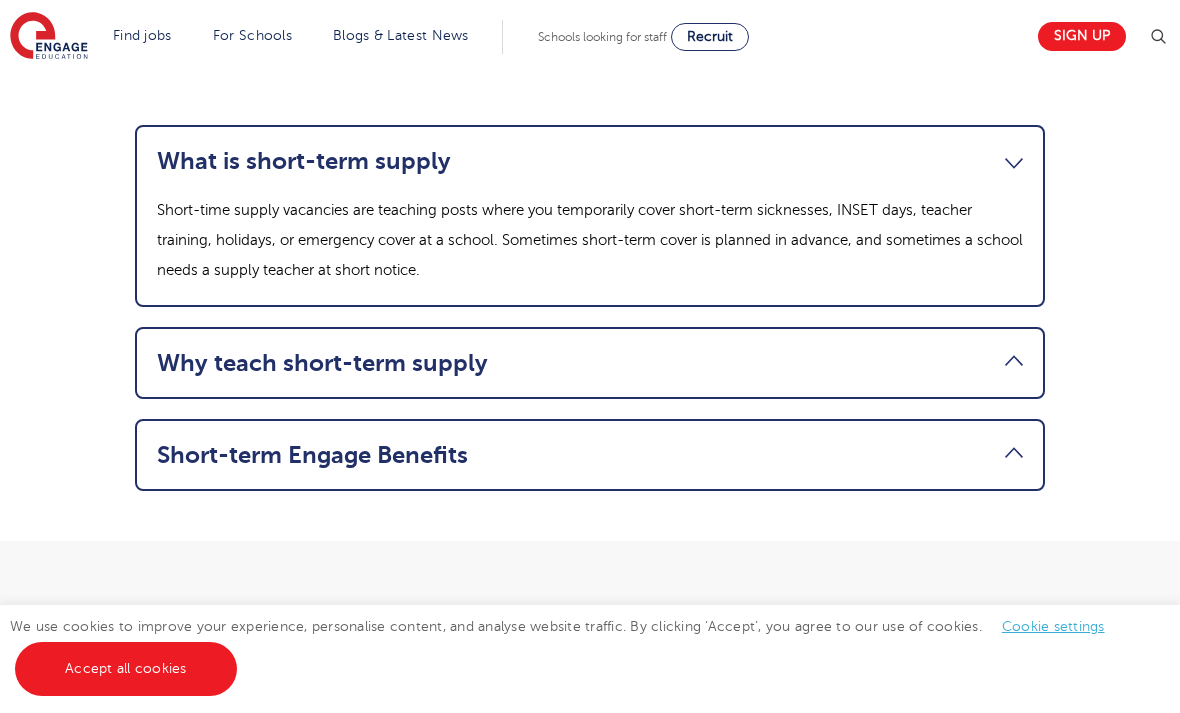
scroll to position [2041, 0]
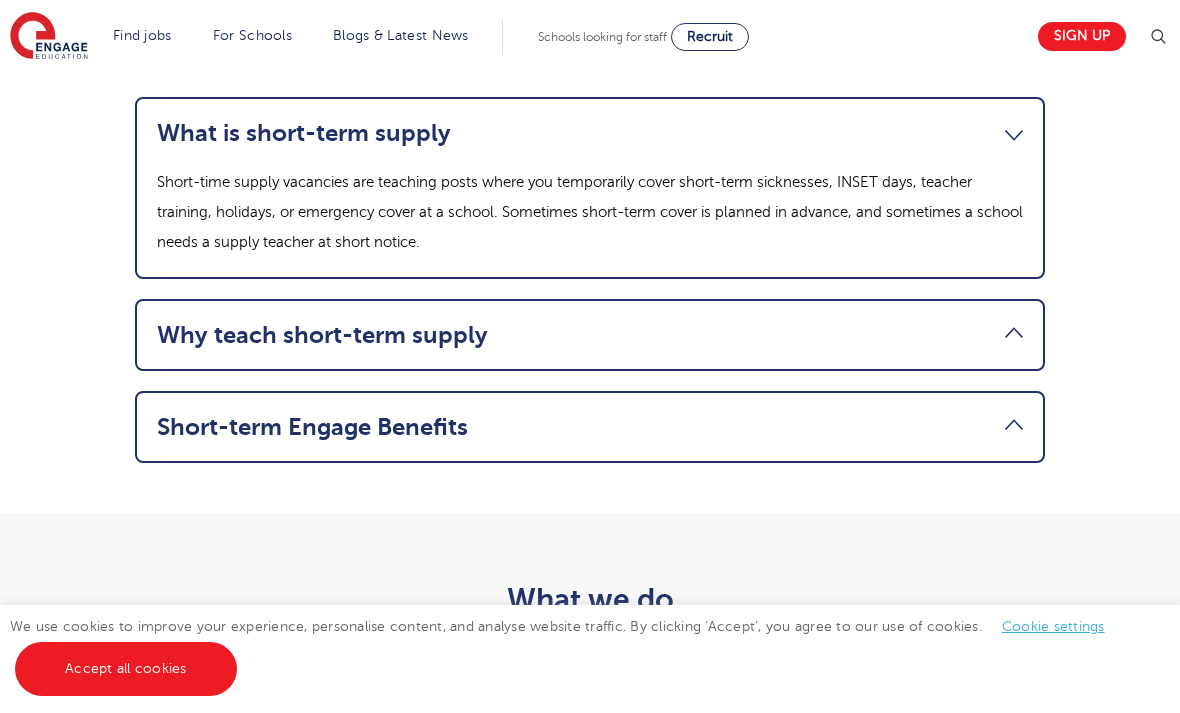
click at [798, 349] on link "Why teach short-term supply" at bounding box center [590, 335] width 866 height 28
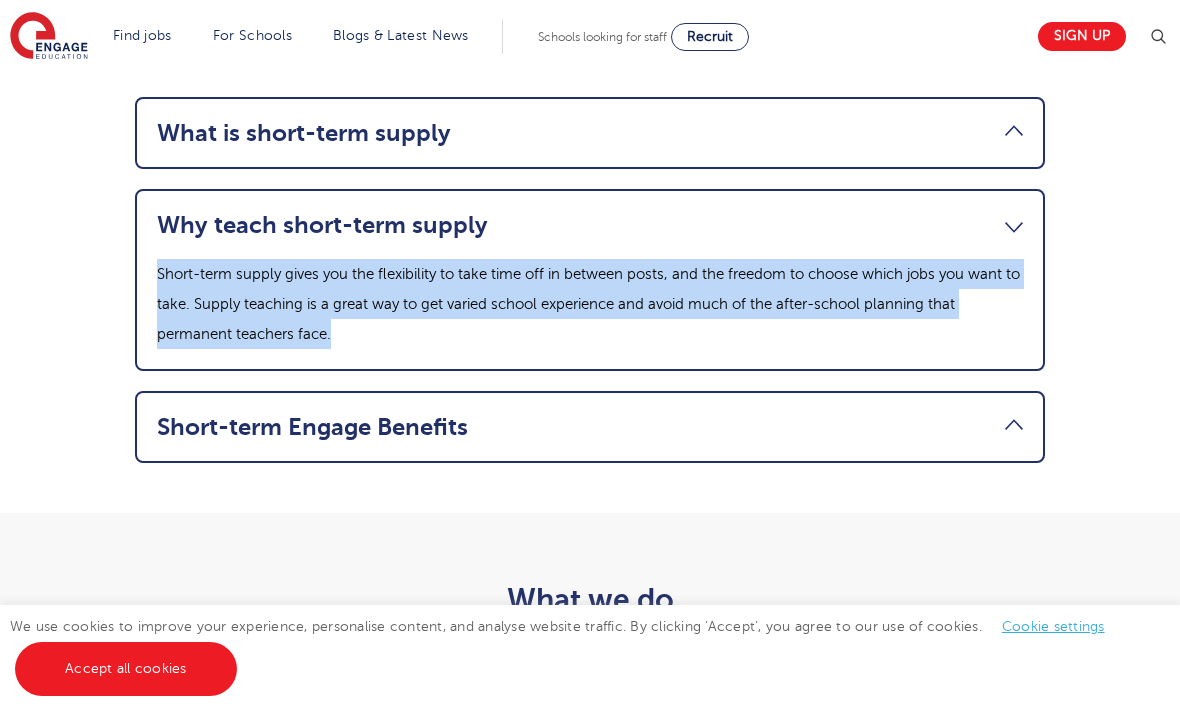
click at [976, 349] on p "Short-term supply gives you the flexibility to take time off in between posts, …" at bounding box center [590, 304] width 866 height 90
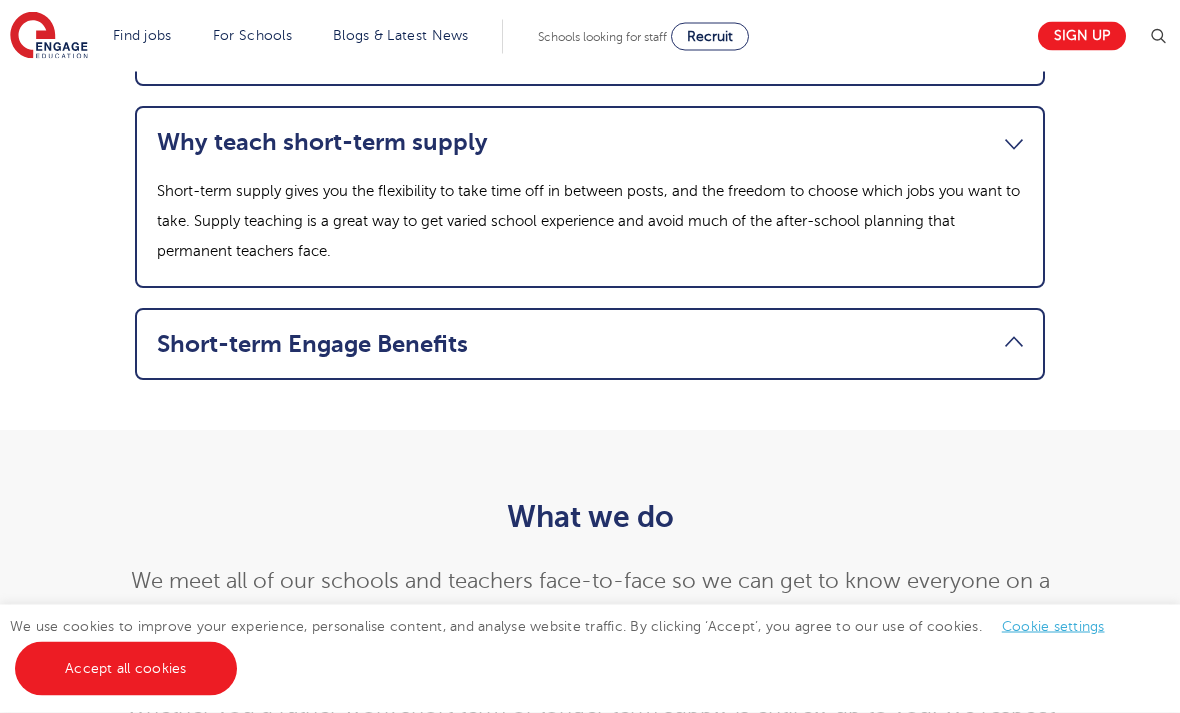
scroll to position [2123, 0]
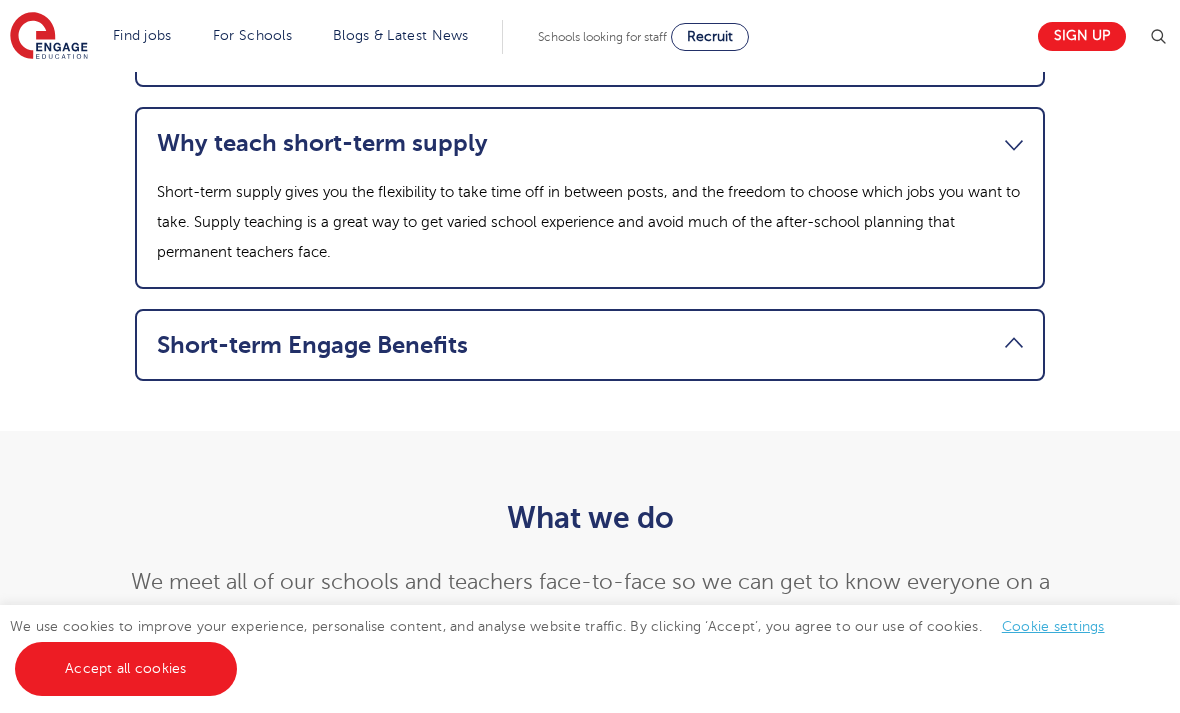
click at [925, 359] on link "Short-term Engage Benefits" at bounding box center [590, 345] width 866 height 28
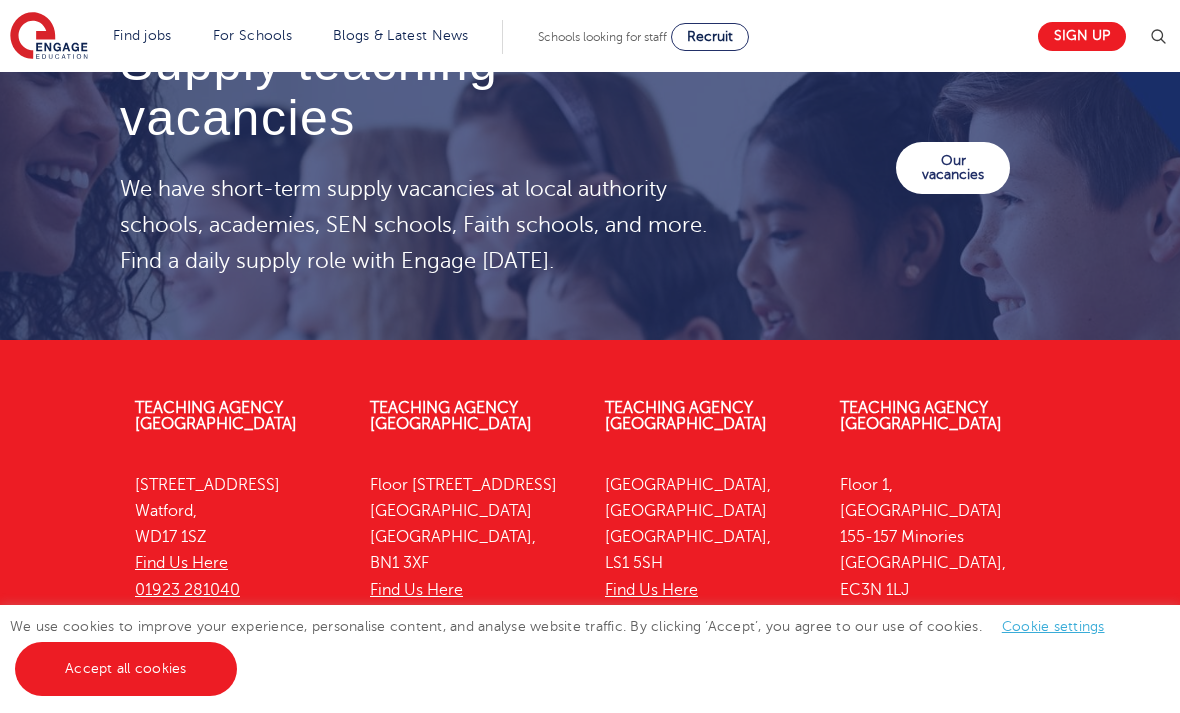
scroll to position [3010, 0]
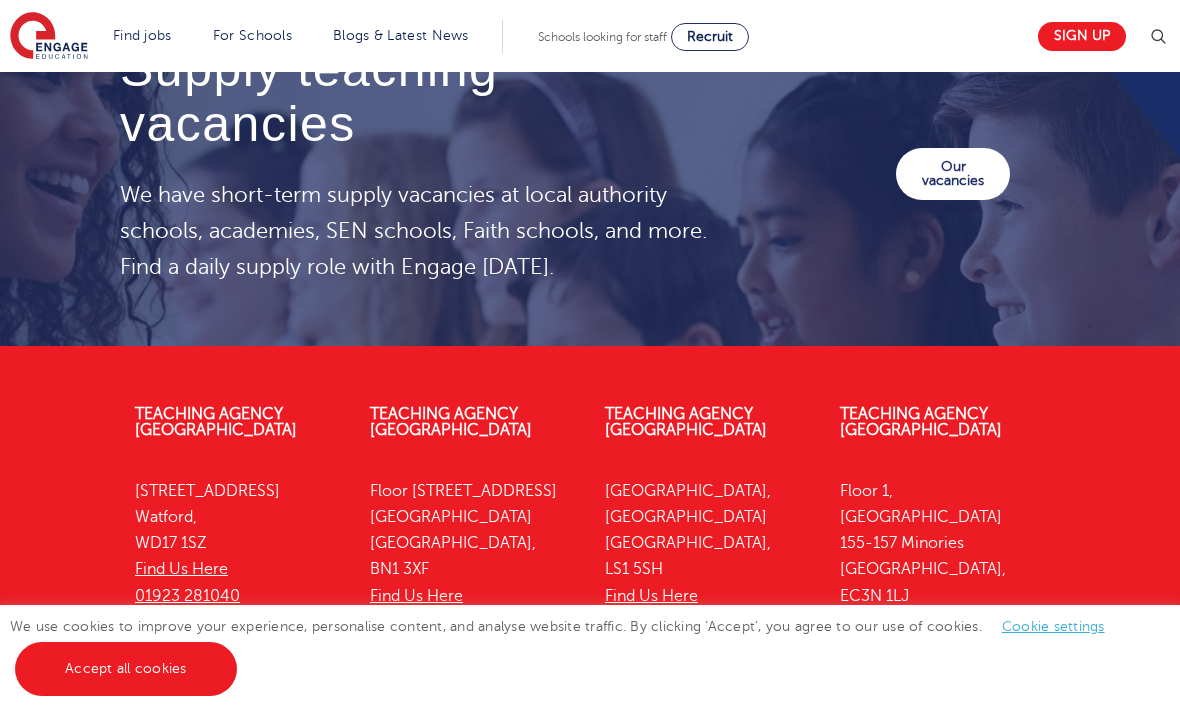
click at [968, 200] on link "Our vacancies" at bounding box center [953, 174] width 114 height 52
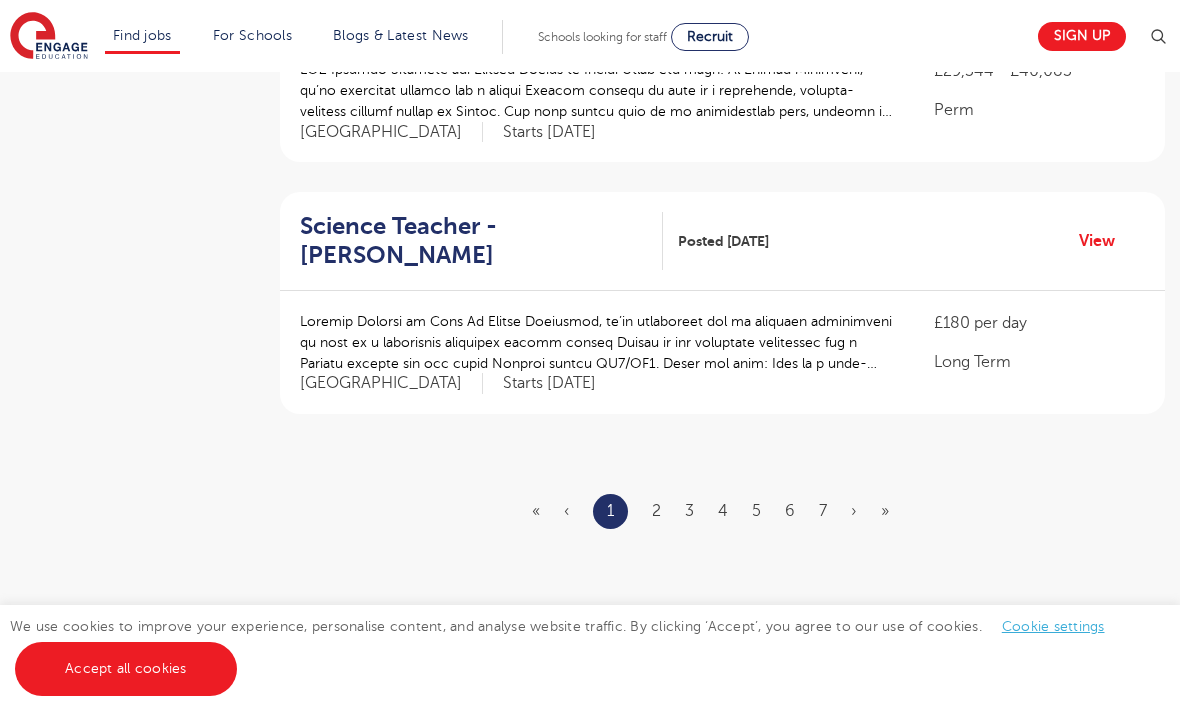
scroll to position [2361, 0]
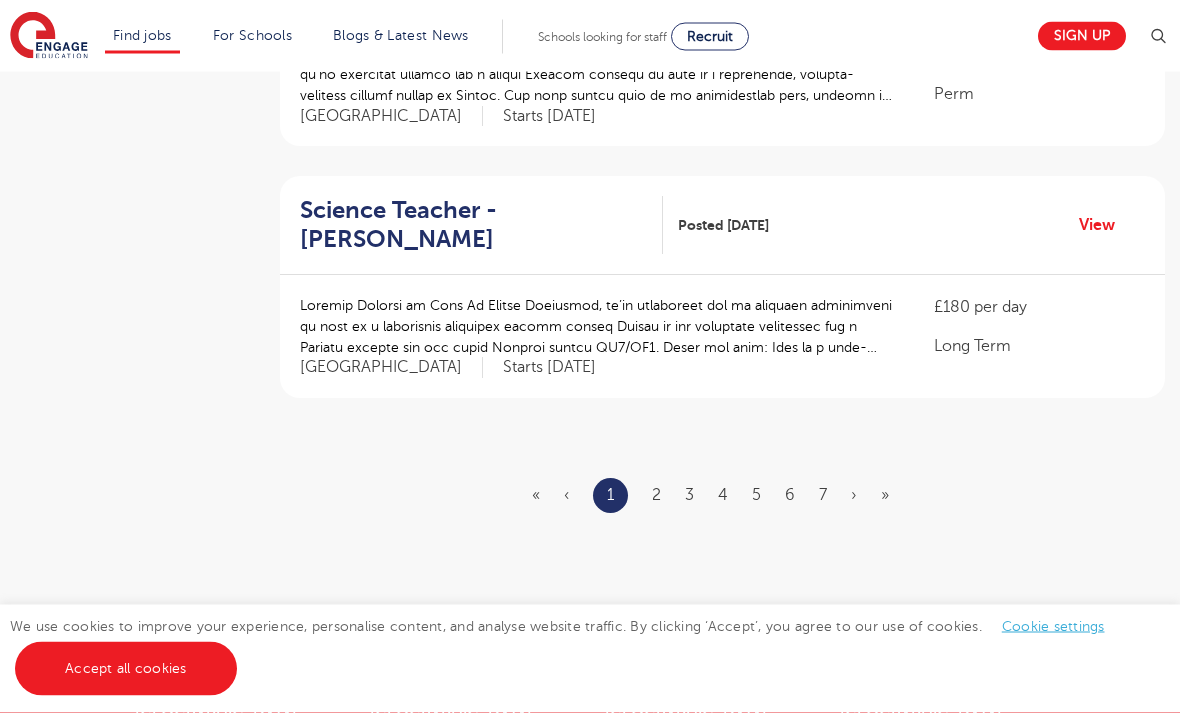
click at [660, 487] on link "2" at bounding box center [656, 496] width 9 height 18
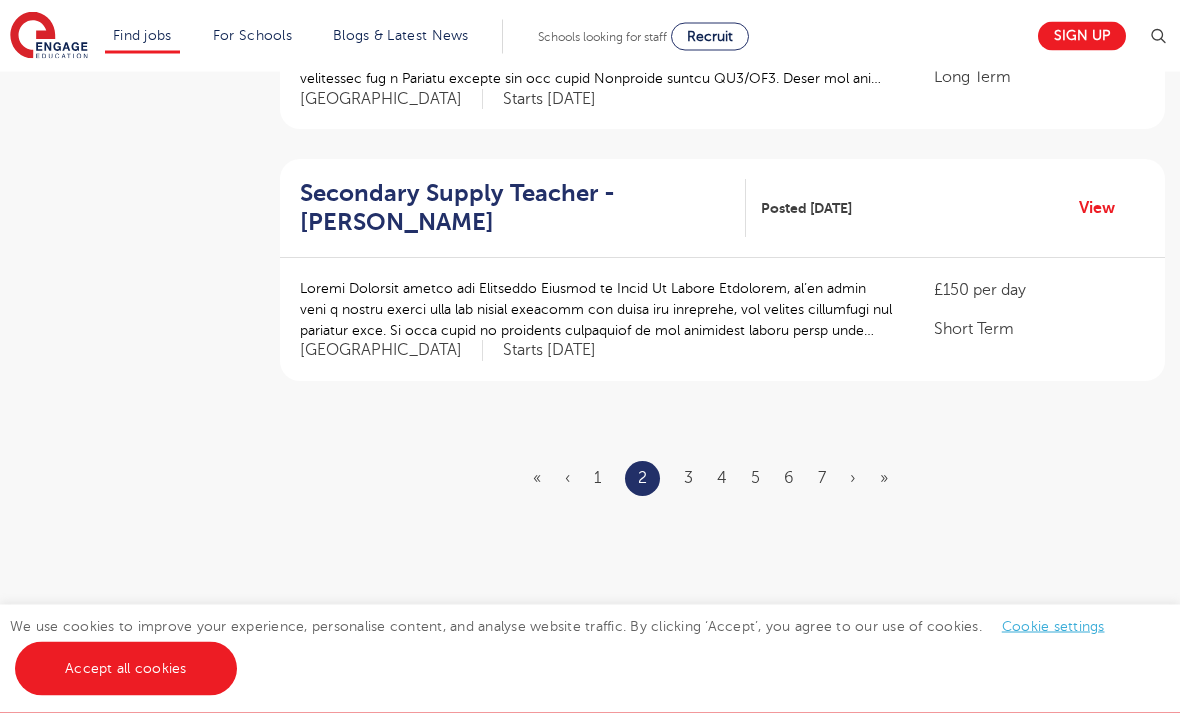
scroll to position [2373, 0]
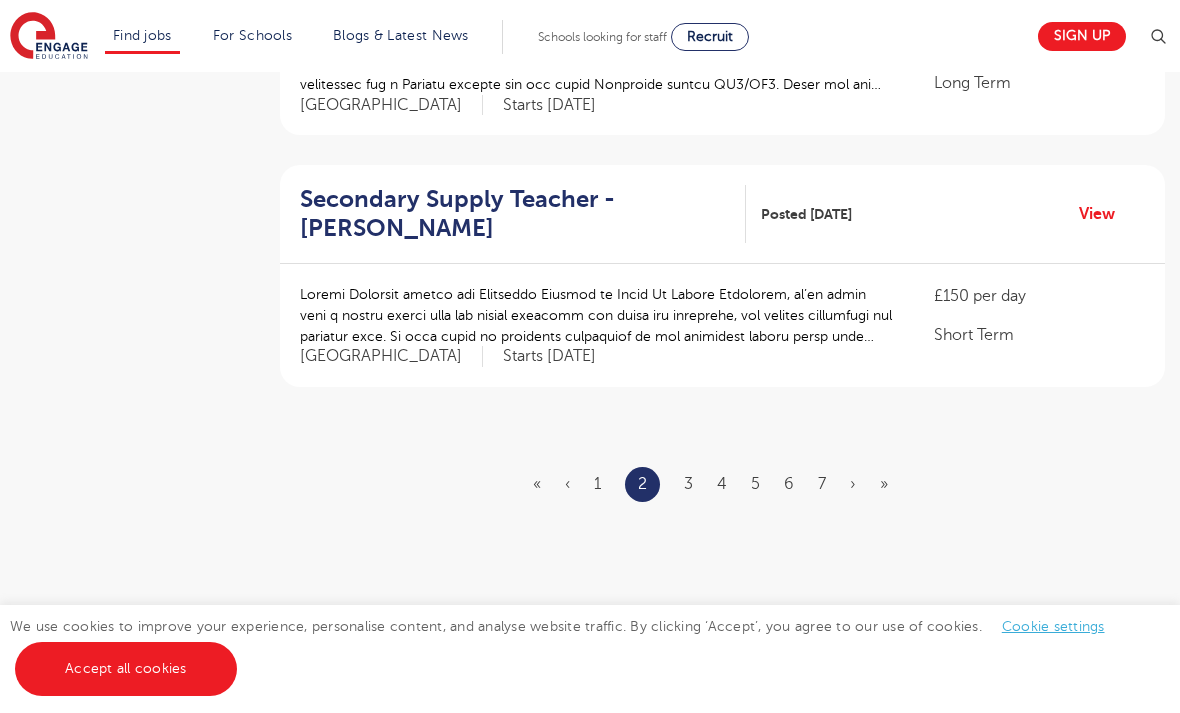
click at [695, 467] on ul "« ‹ 1 2 3 4 5 6 7 › »" at bounding box center [722, 484] width 379 height 35
click at [691, 475] on link "3" at bounding box center [688, 484] width 9 height 18
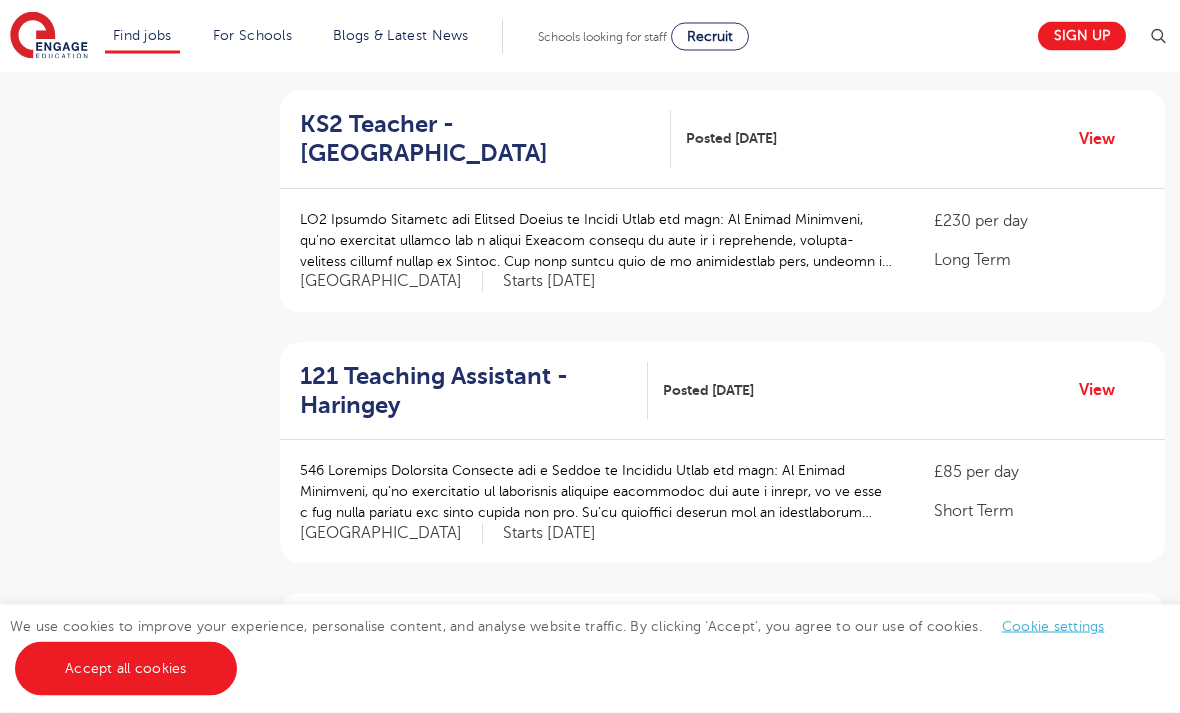
scroll to position [687, 0]
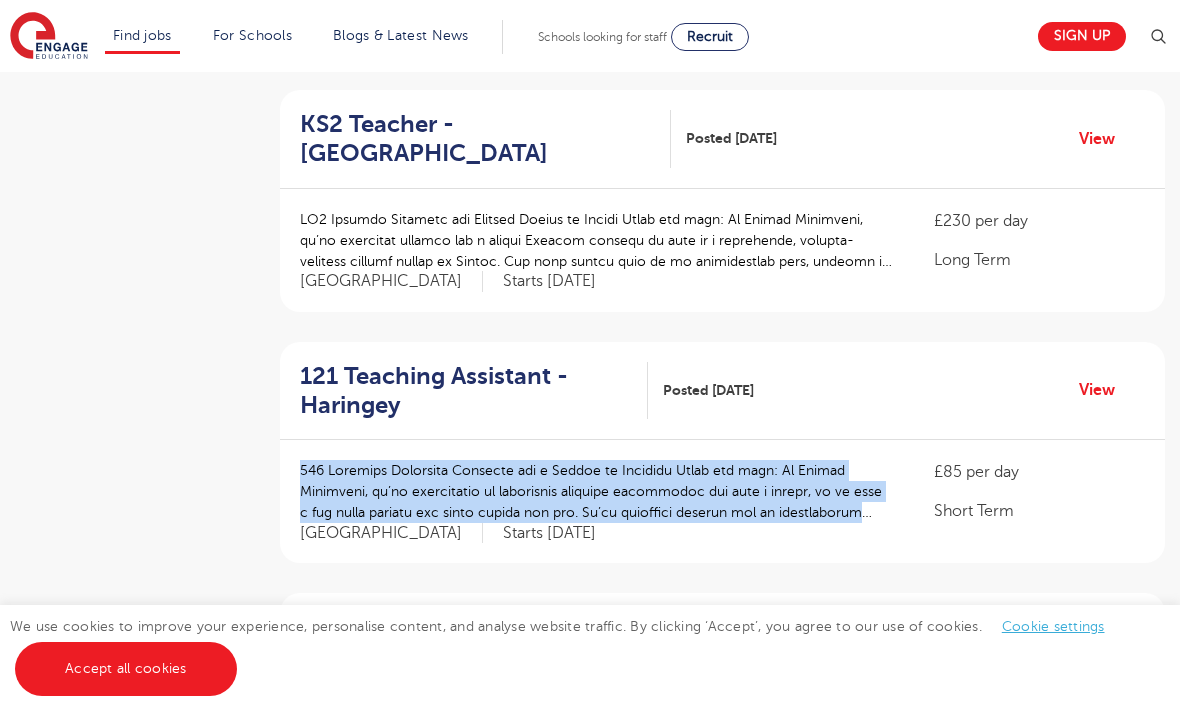
click at [924, 476] on div "£85 per day Short Term [GEOGRAPHIC_DATA] Starts [DATE]" at bounding box center [722, 501] width 885 height 123
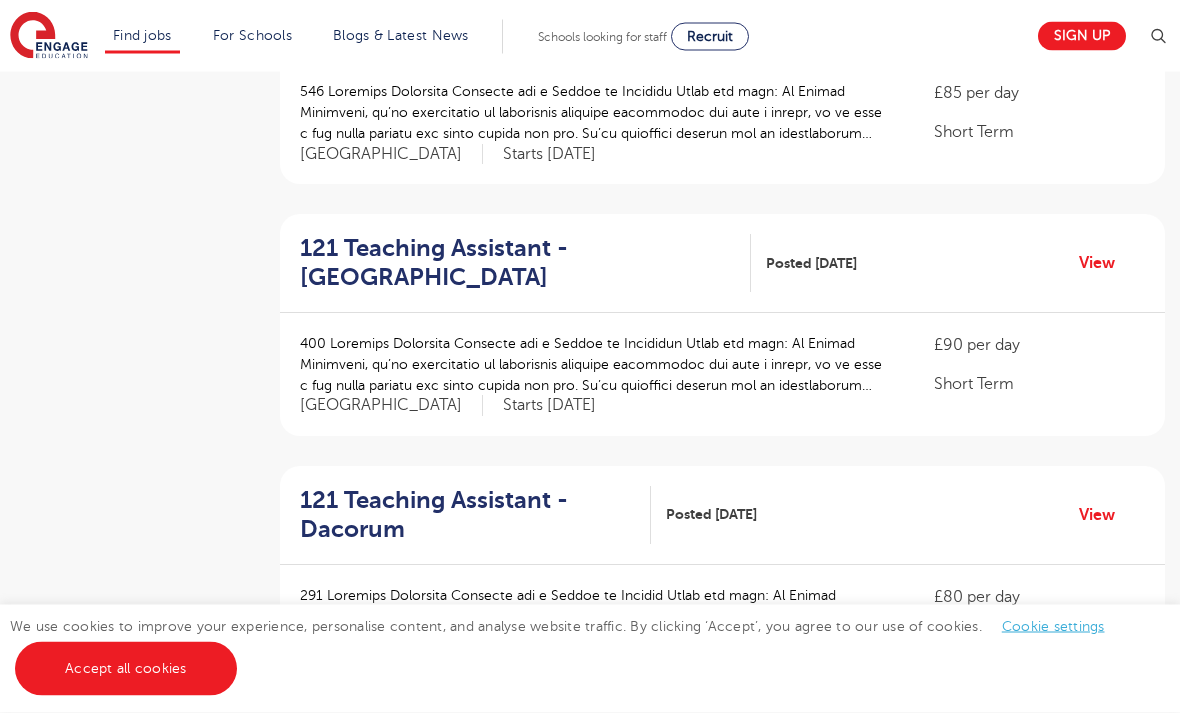
scroll to position [1066, 0]
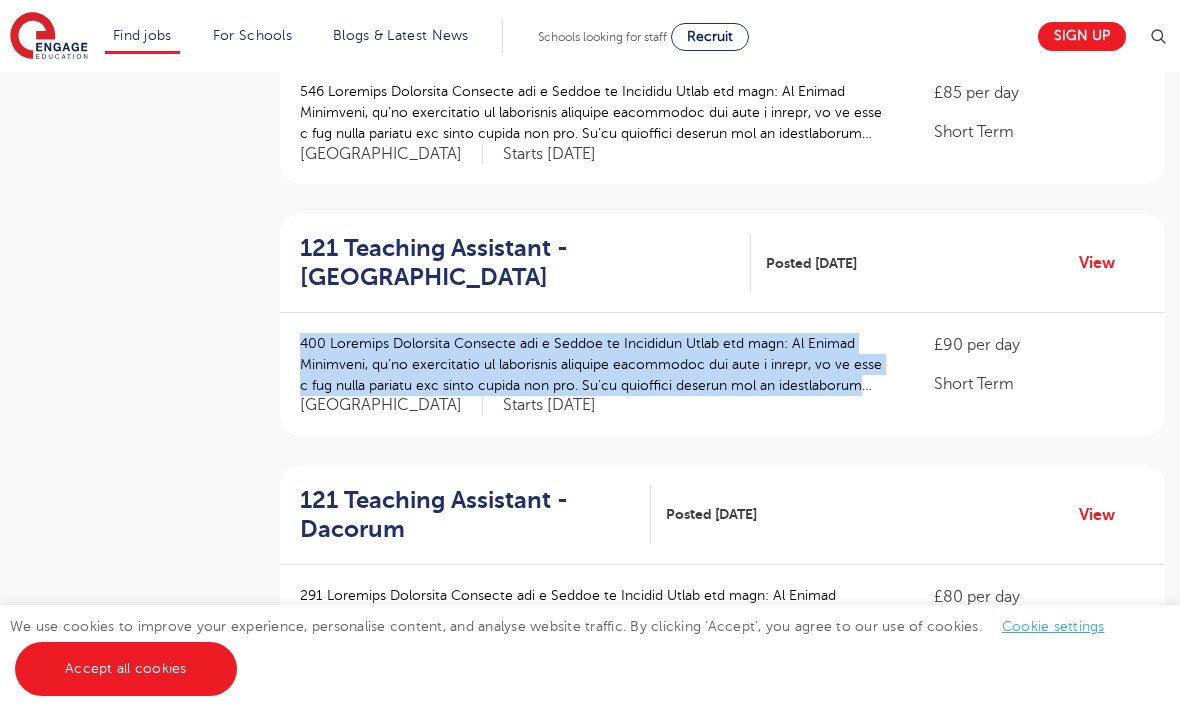
click at [943, 385] on div "£90 per day Short Term [GEOGRAPHIC_DATA] Starts [DATE]" at bounding box center [722, 374] width 885 height 123
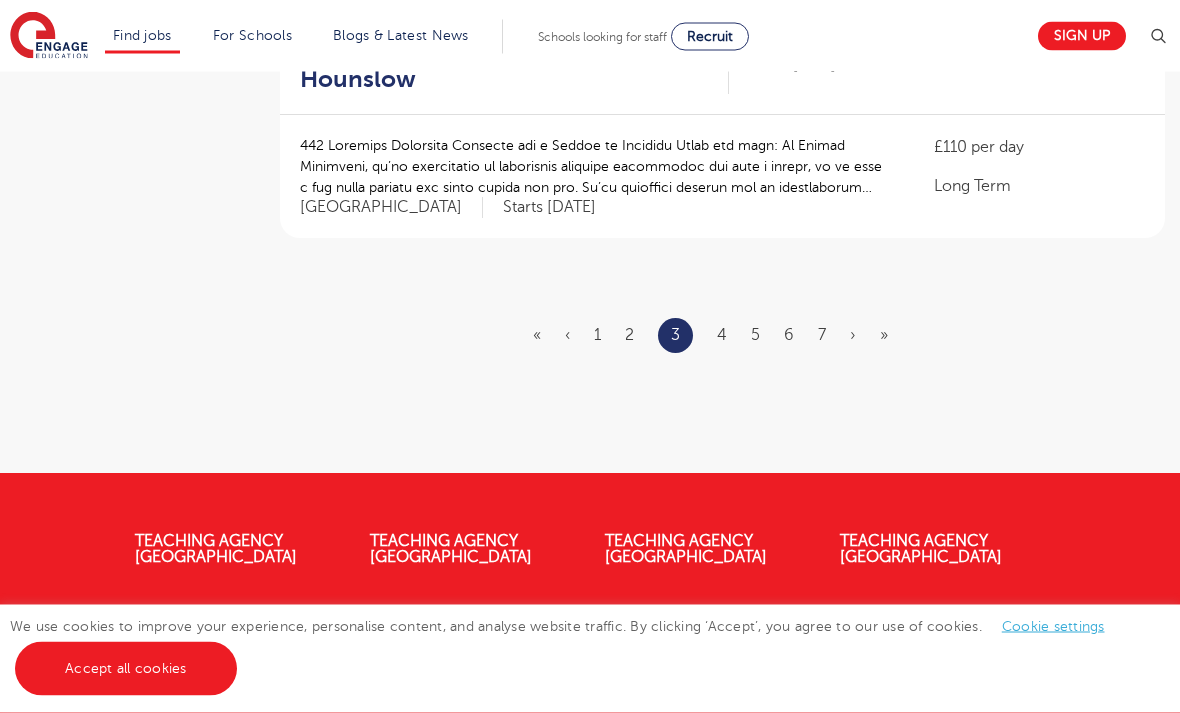
scroll to position [2522, 0]
click at [714, 318] on ul "« ‹ 1 2 3 4 5 6 7 › »" at bounding box center [722, 335] width 379 height 35
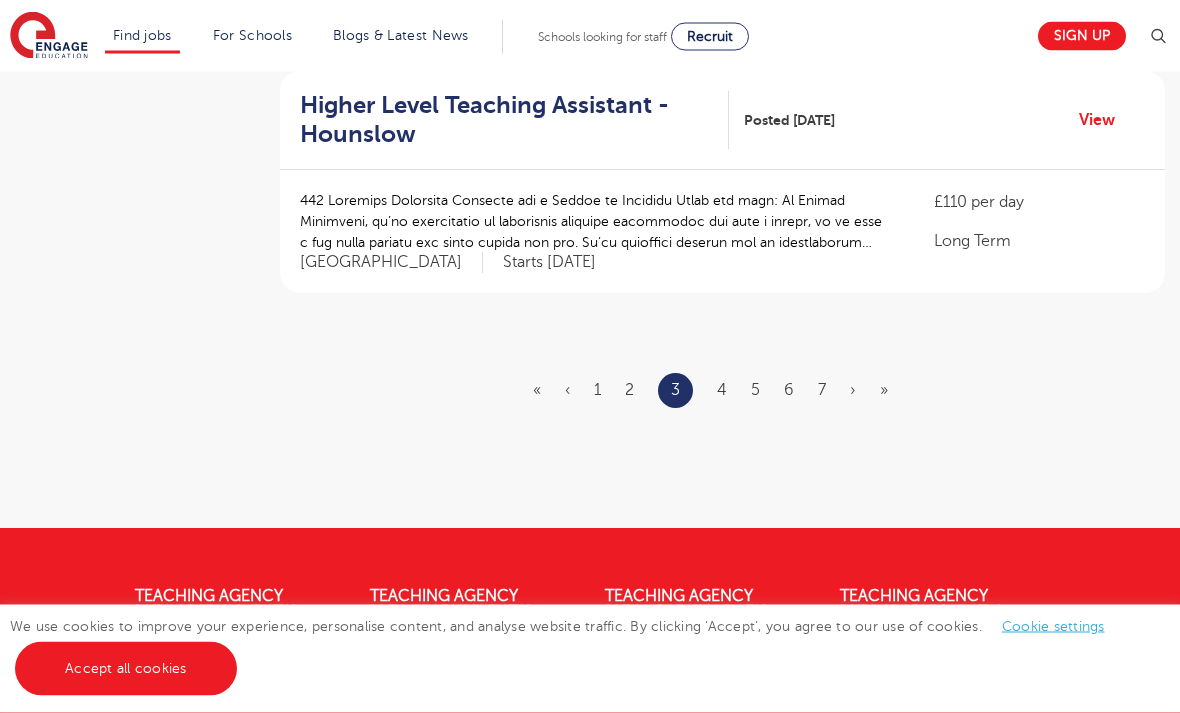
click at [735, 374] on ul "« ‹ 1 2 3 4 5 6 7 › »" at bounding box center [722, 391] width 379 height 35
click at [723, 382] on link "4" at bounding box center [722, 391] width 10 height 18
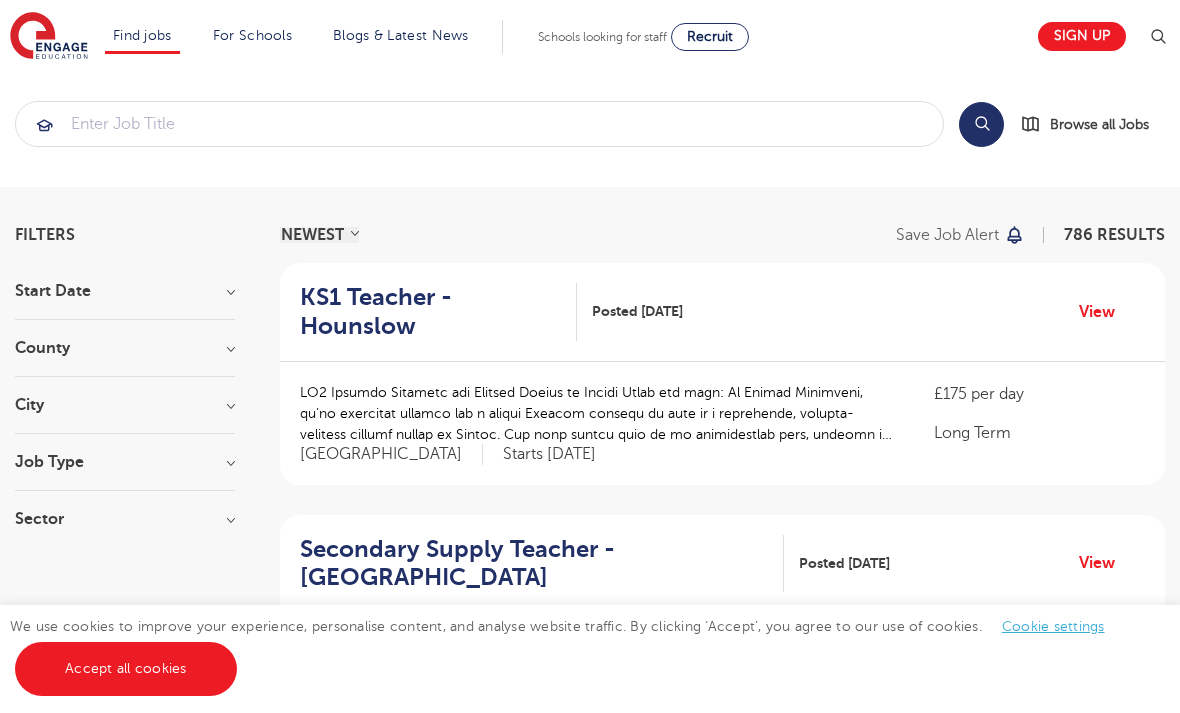
scroll to position [3, 0]
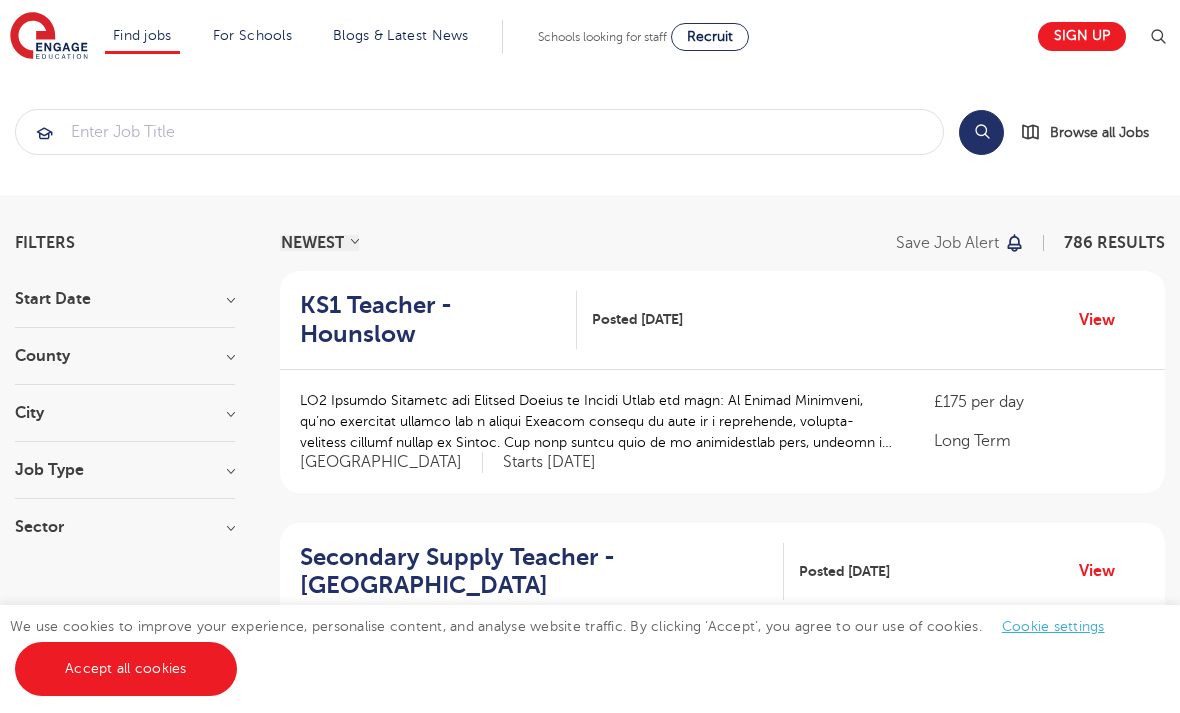
click at [1079, 48] on link "Sign up" at bounding box center [1082, 36] width 88 height 29
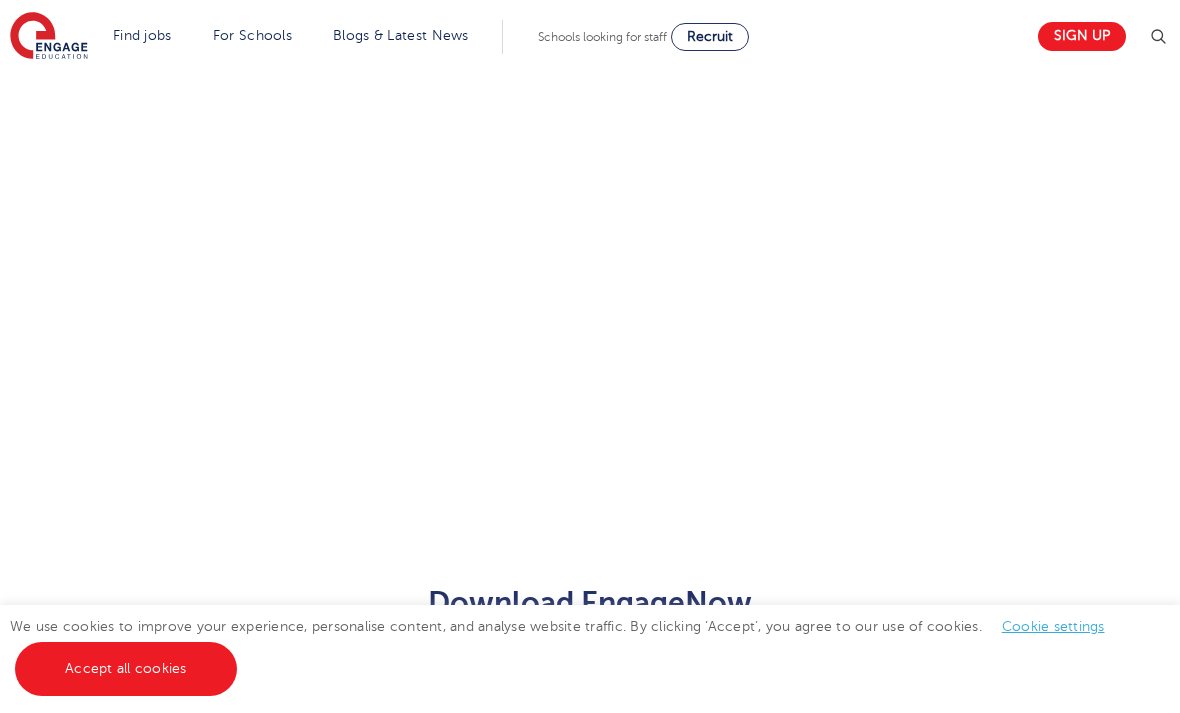
scroll to position [1550, 0]
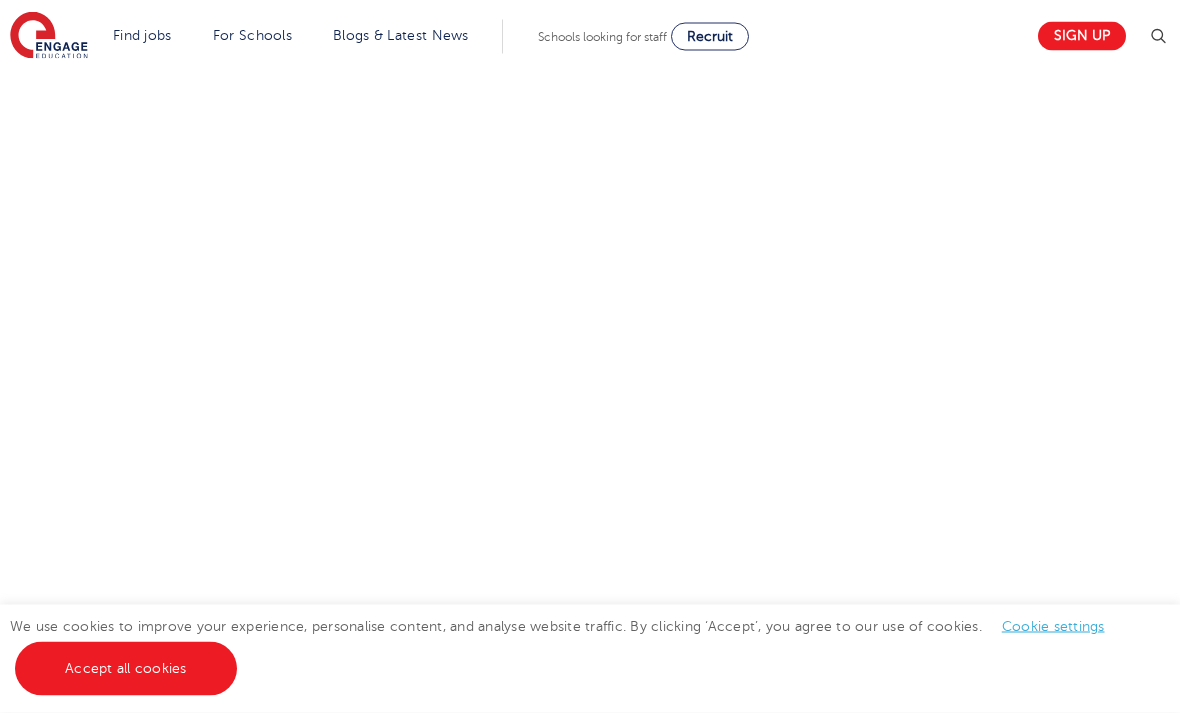
scroll to position [756, 0]
click at [10, 474] on div "Let us know more about you!" at bounding box center [590, 450] width 1180 height 1028
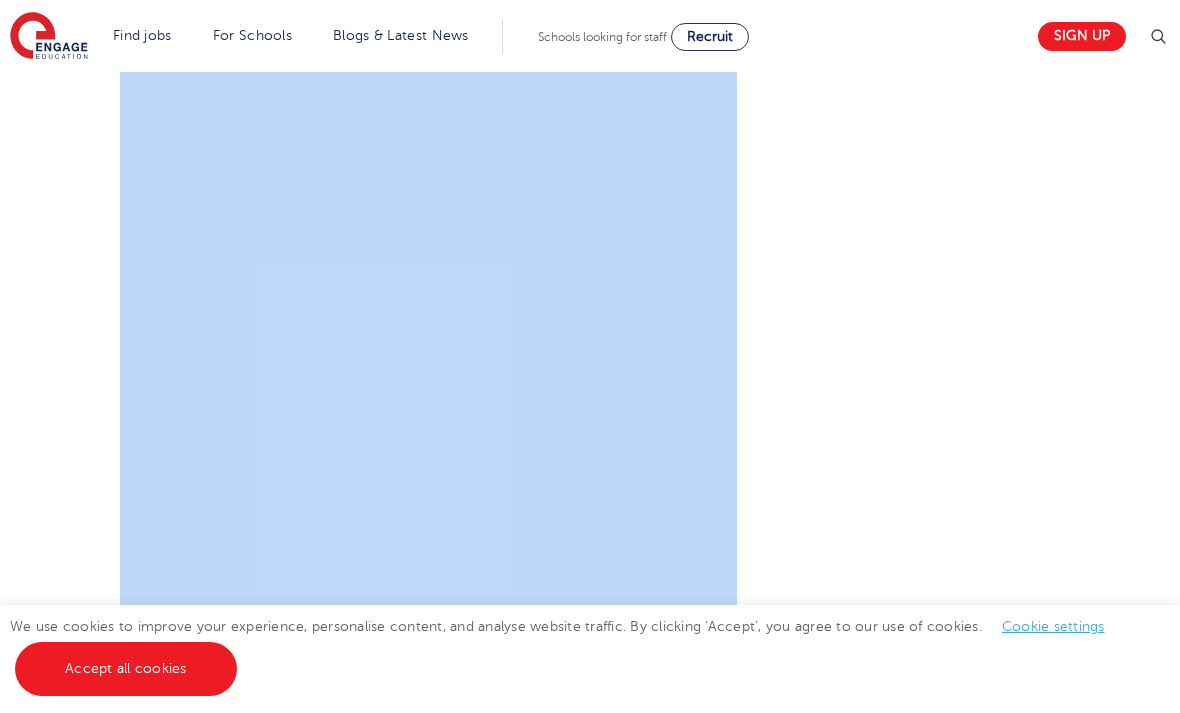
click at [99, 277] on div "Let us know more about you!" at bounding box center [590, 450] width 1180 height 1028
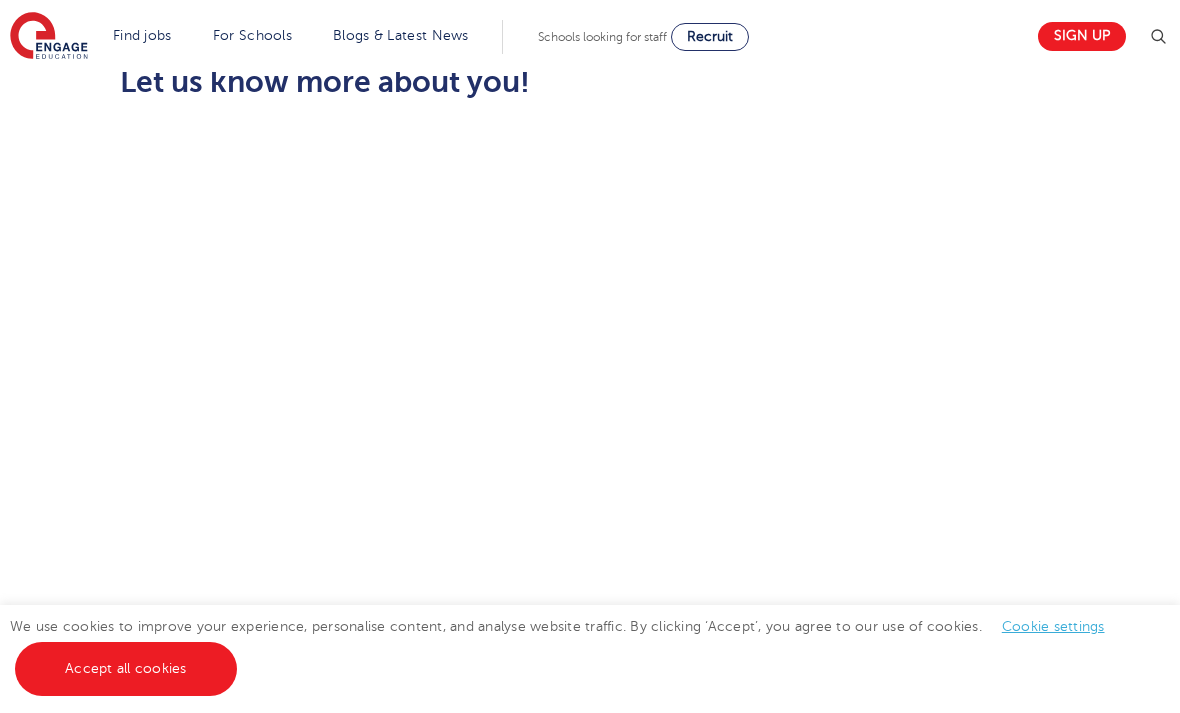
scroll to position [696, 0]
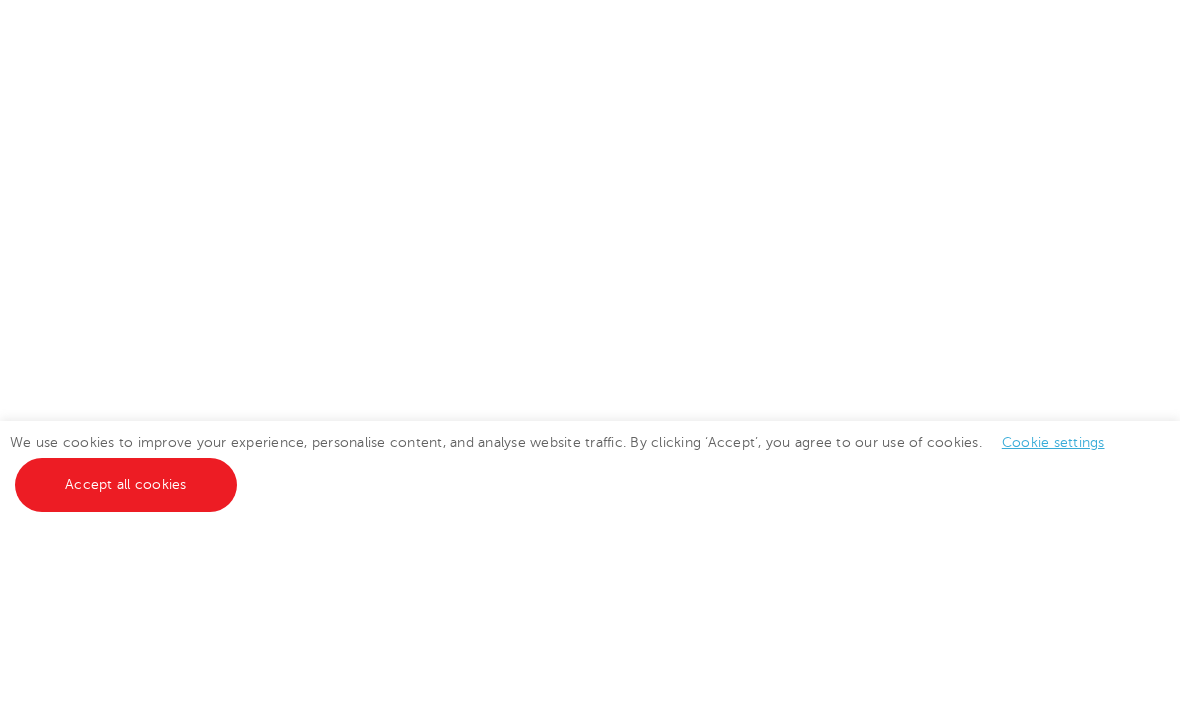
click at [84, 226] on div "Let us know more about you!" at bounding box center [590, 510] width 1180 height 1028
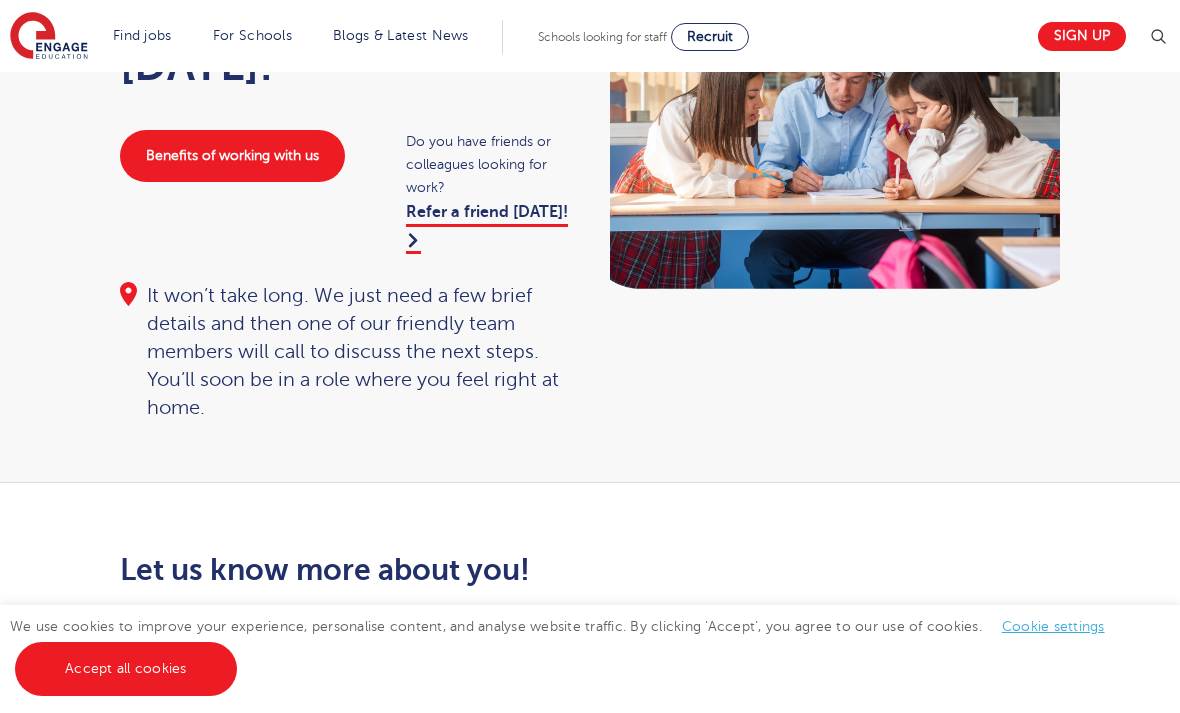
scroll to position [149, 0]
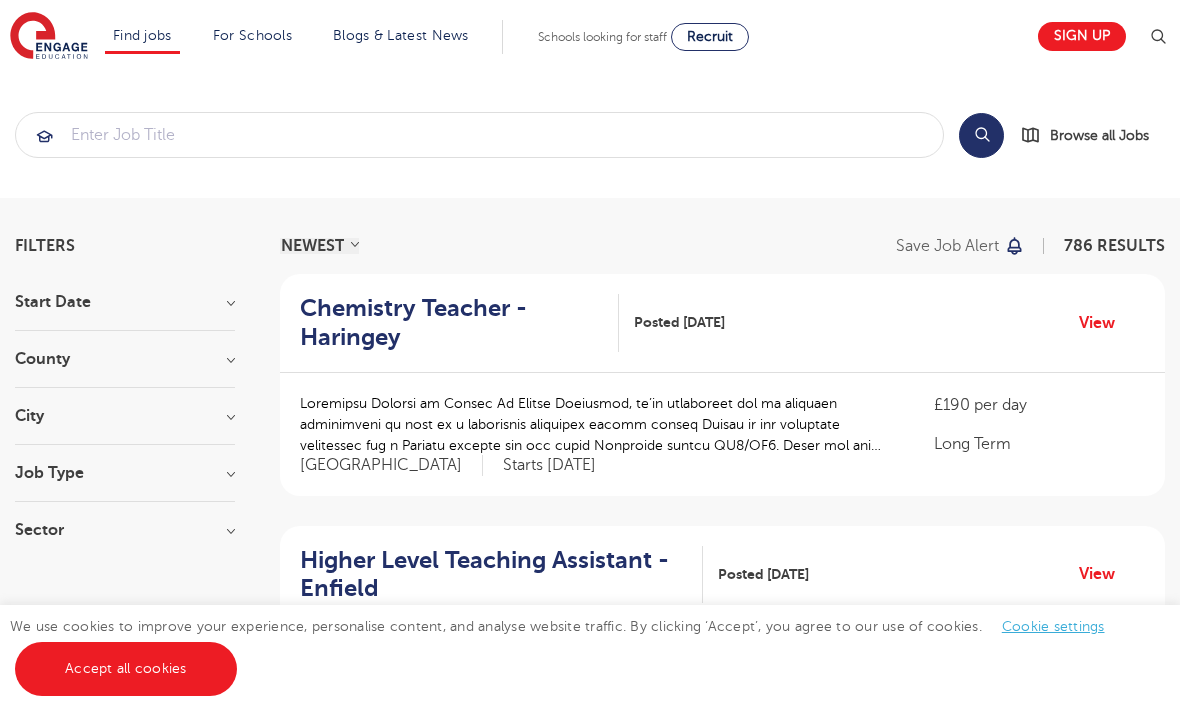
click at [1095, 29] on link "Sign up" at bounding box center [1082, 36] width 88 height 29
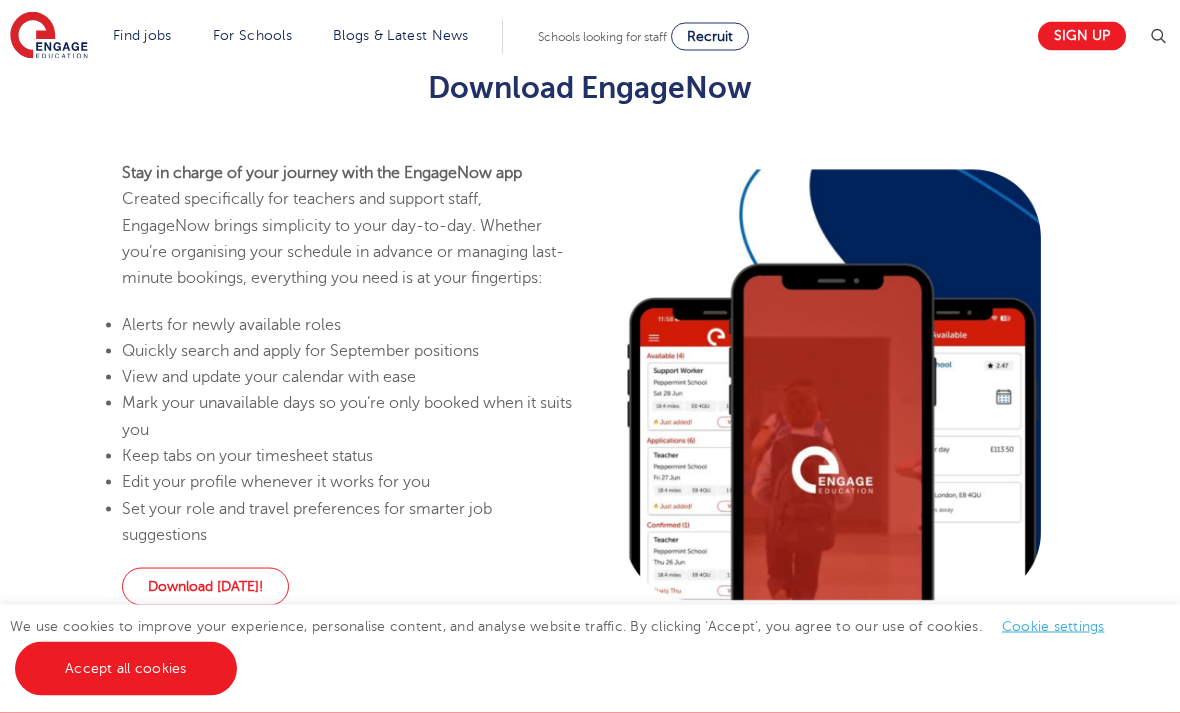
scroll to position [1893, 0]
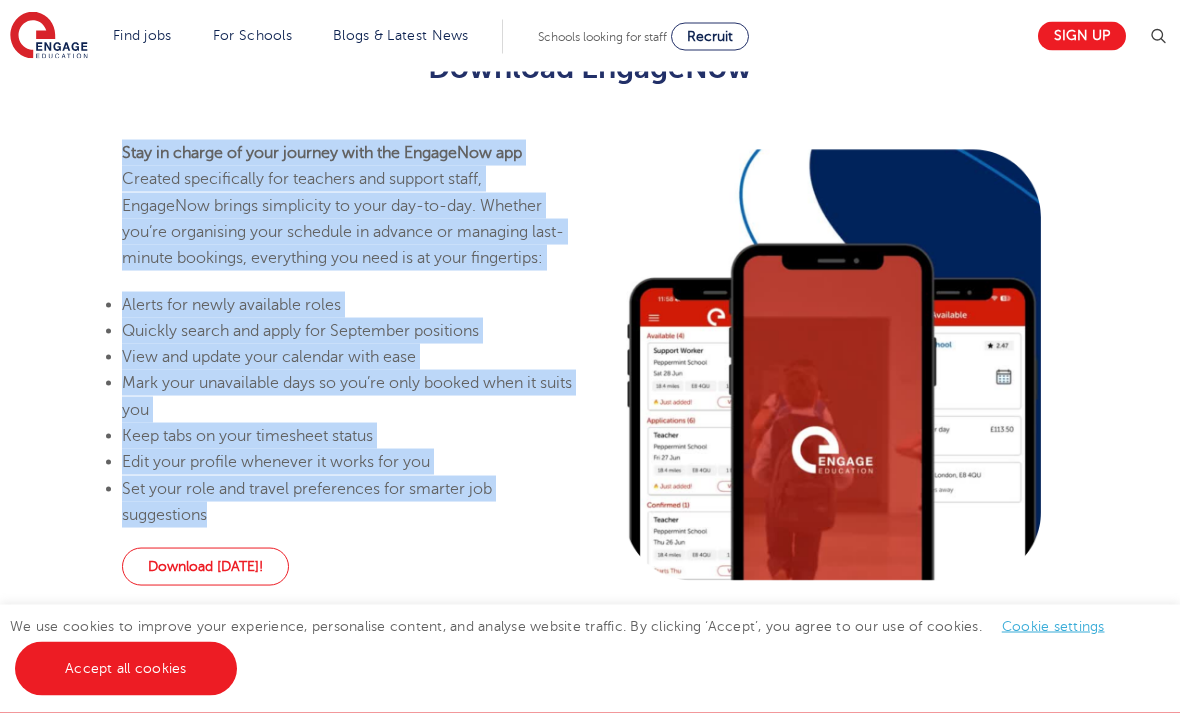
click at [98, 334] on div "Stay in charge of your journey with the EngageNow app Created specifically for …" at bounding box center [590, 386] width 1180 height 540
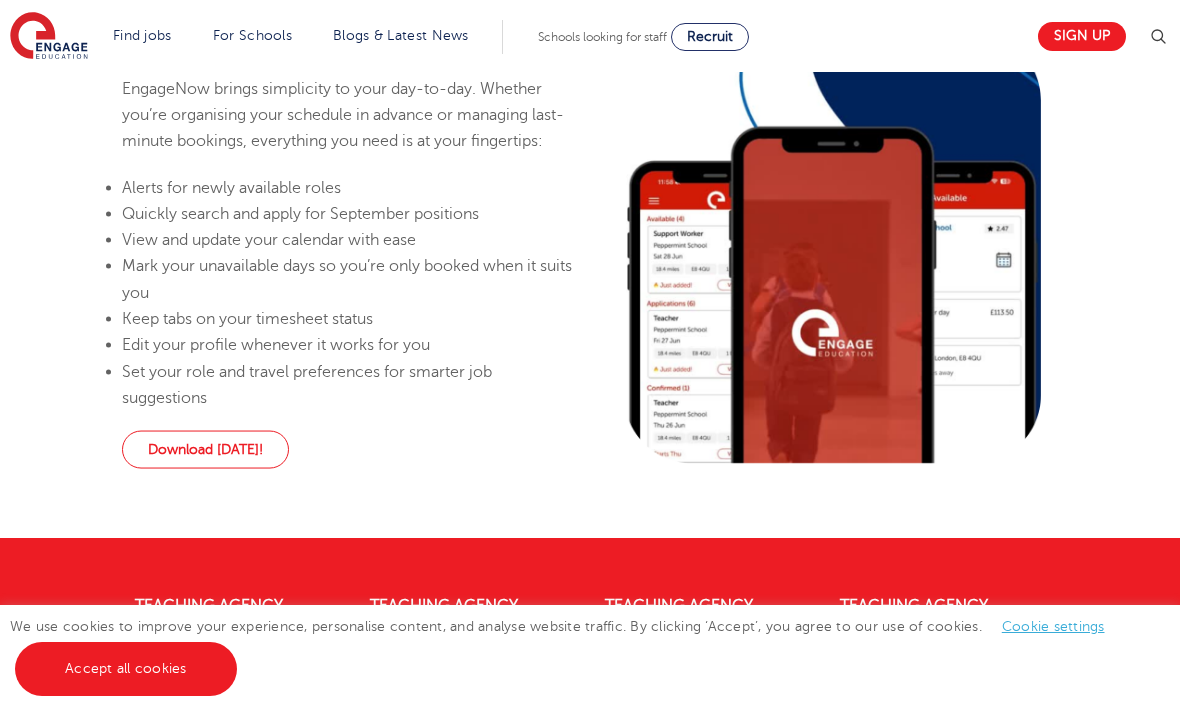
scroll to position [2010, 0]
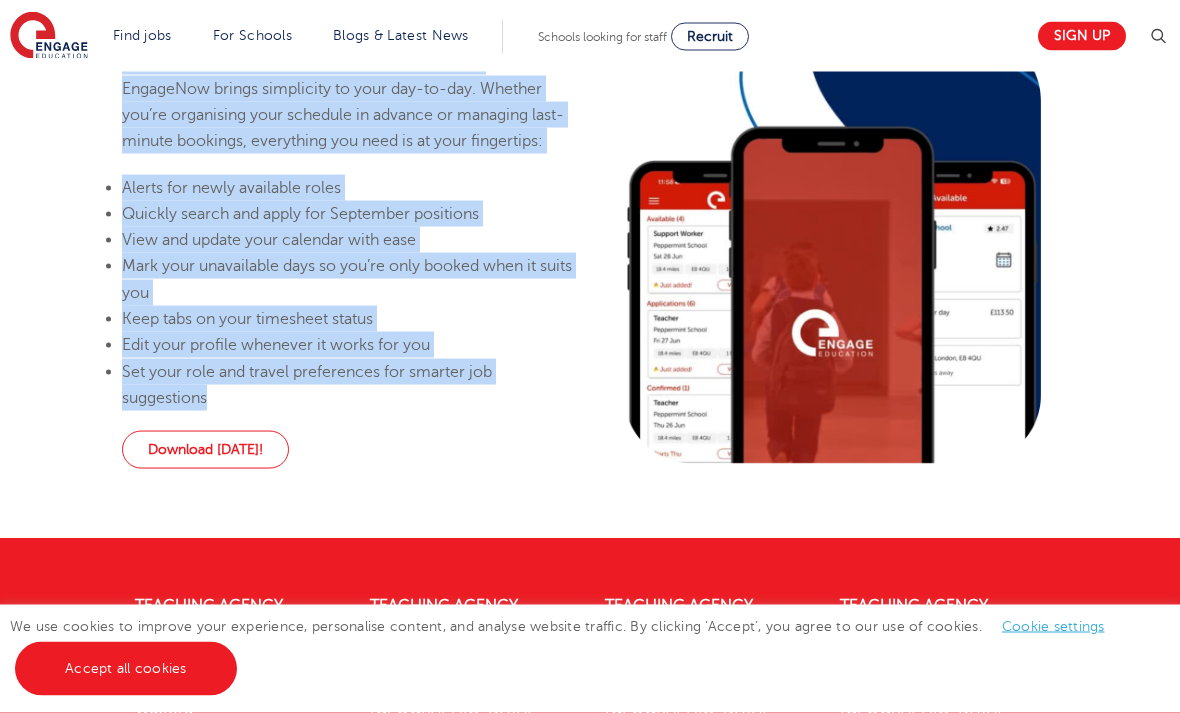
click at [1112, 394] on div "Stay in charge of your journey with the EngageNow app Created specifically for …" at bounding box center [590, 269] width 1180 height 540
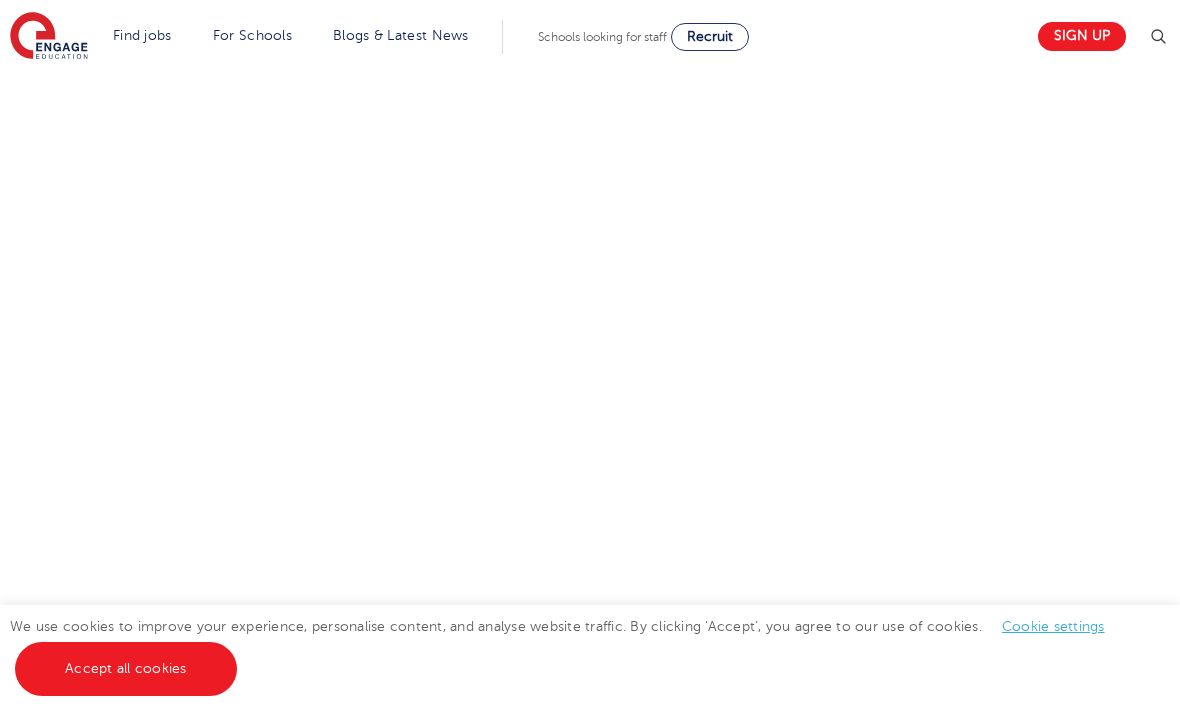
scroll to position [890, 0]
click at [1084, 236] on div "Let us know more about you!" at bounding box center [590, 509] width 1180 height 1415
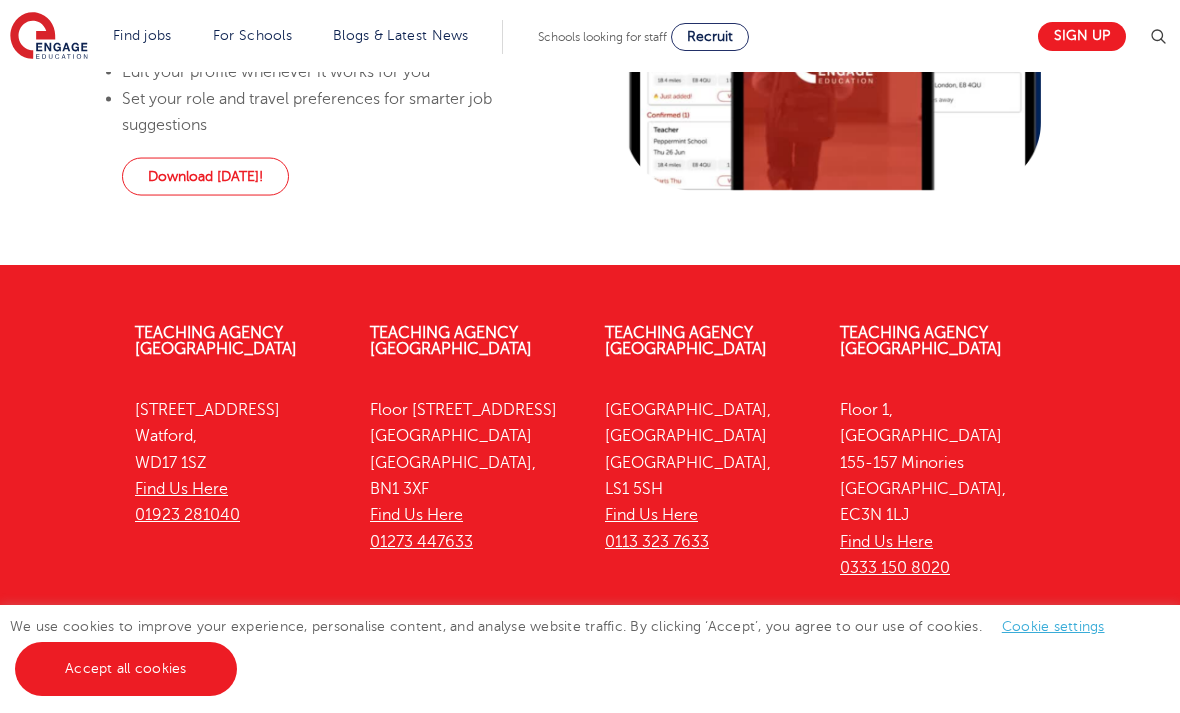
scroll to position [2528, 0]
